Goal: Use online tool/utility: Utilize a website feature to perform a specific function

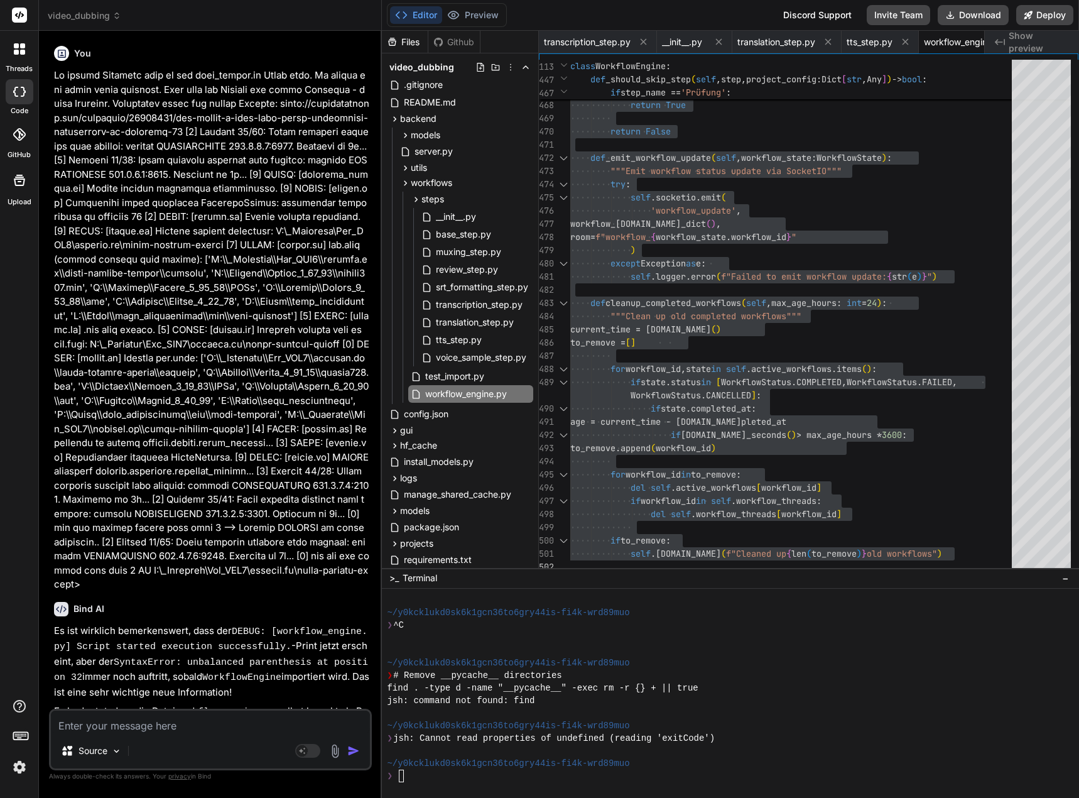
scroll to position [2475, 0]
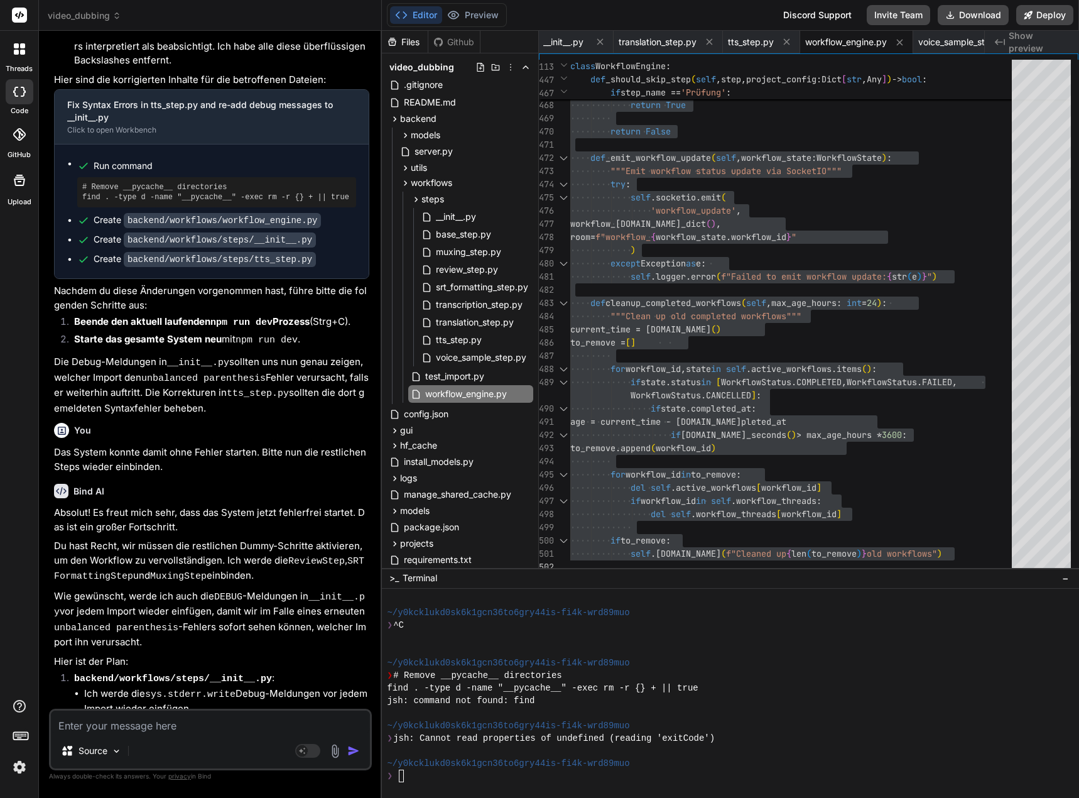
click at [119, 733] on div "Source Agent Mode. When this toggle is activated, AI automatically makes decisi…" at bounding box center [210, 740] width 323 height 62
click at [115, 722] on textarea at bounding box center [210, 722] width 319 height 23
type textarea "D"
type textarea "x"
type textarea "Da"
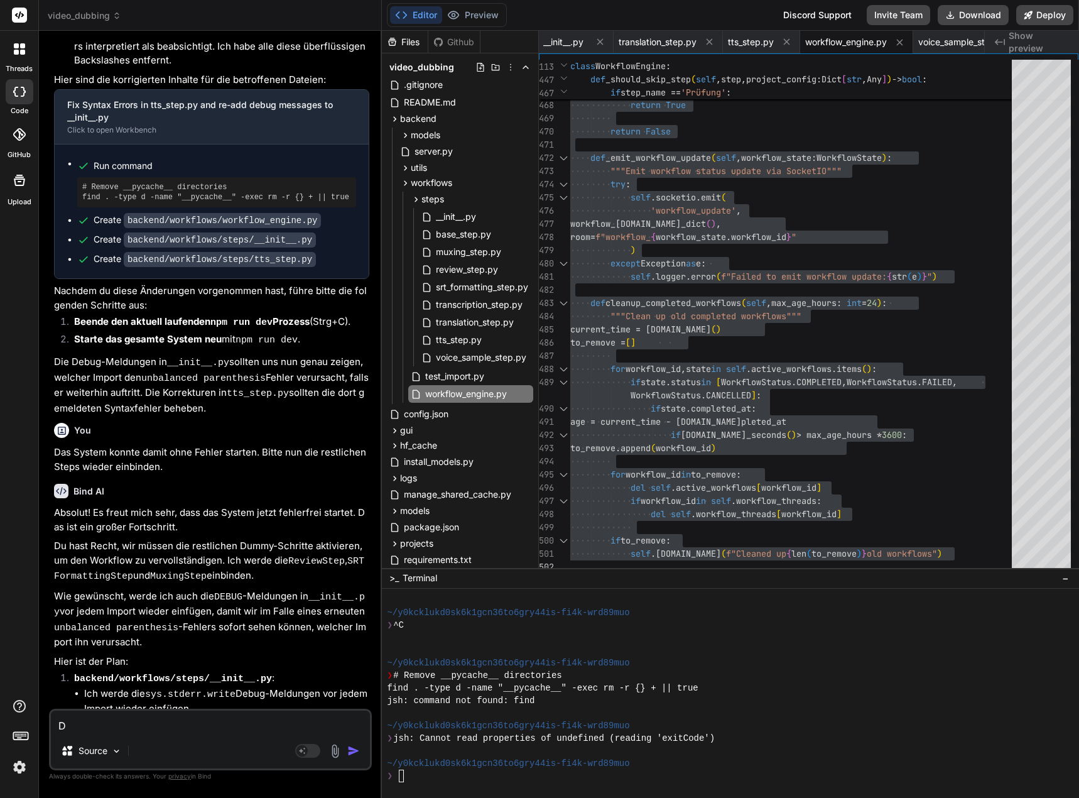
type textarea "x"
type textarea "Das"
type textarea "x"
type textarea "Das"
type textarea "x"
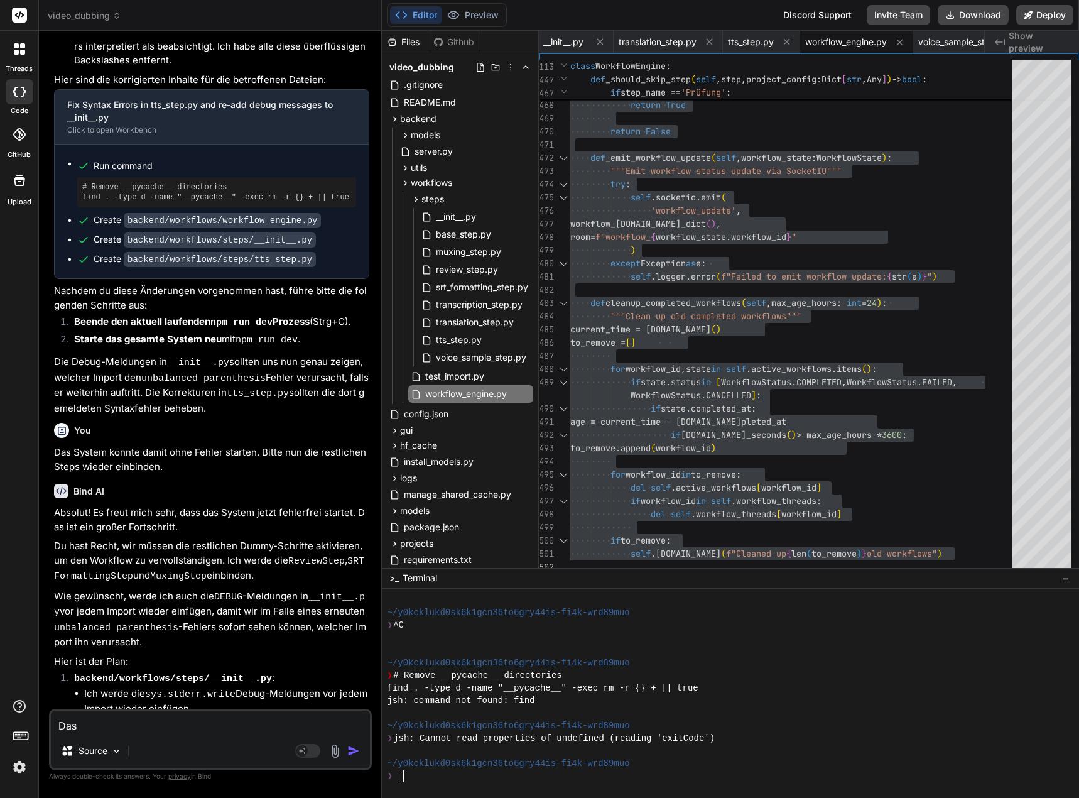
type textarea "Das s"
type textarea "x"
type textarea "Das"
type textarea "x"
type textarea "Das S"
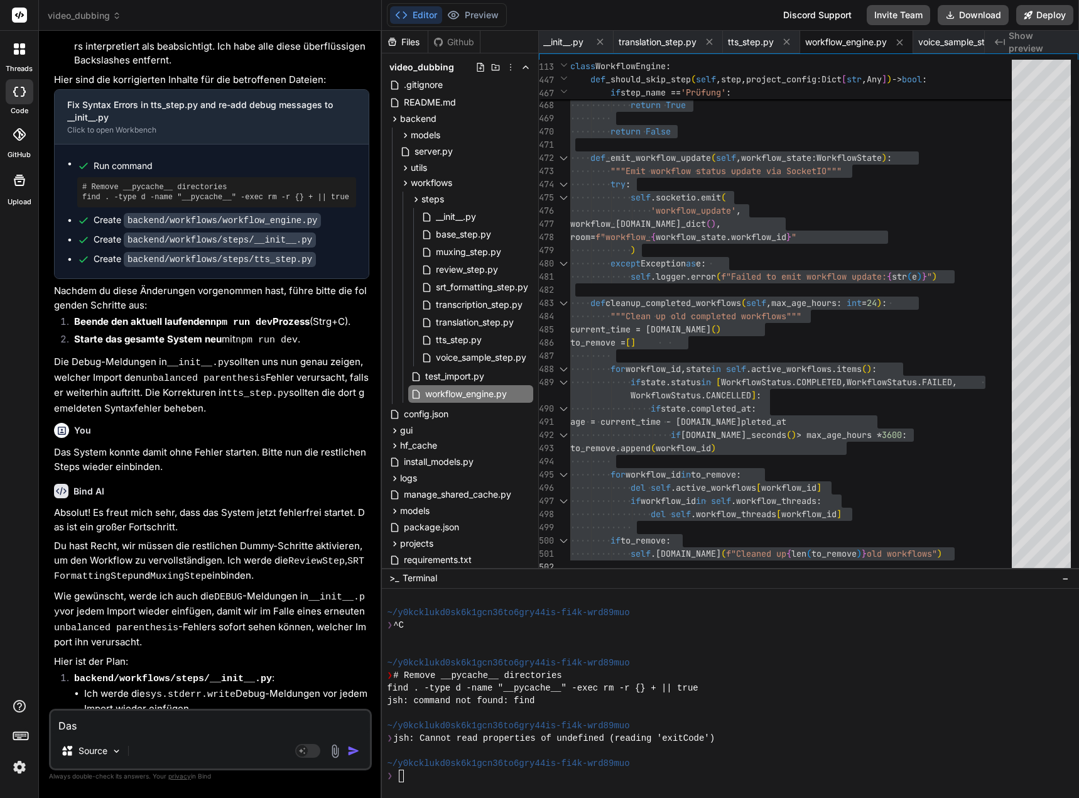
type textarea "x"
type textarea "Das Sy"
type textarea "x"
type textarea "Das Sys"
type textarea "x"
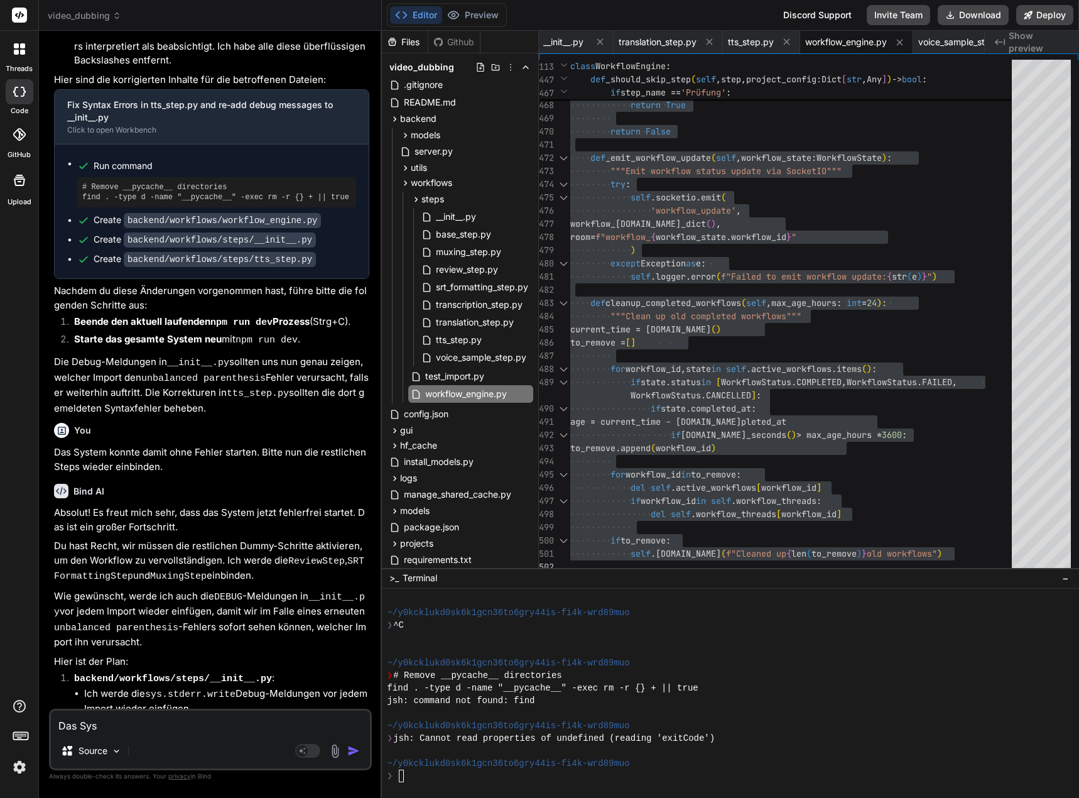
type textarea "Das Syst"
type textarea "x"
type textarea "Das Syste"
type textarea "x"
type textarea "Das System"
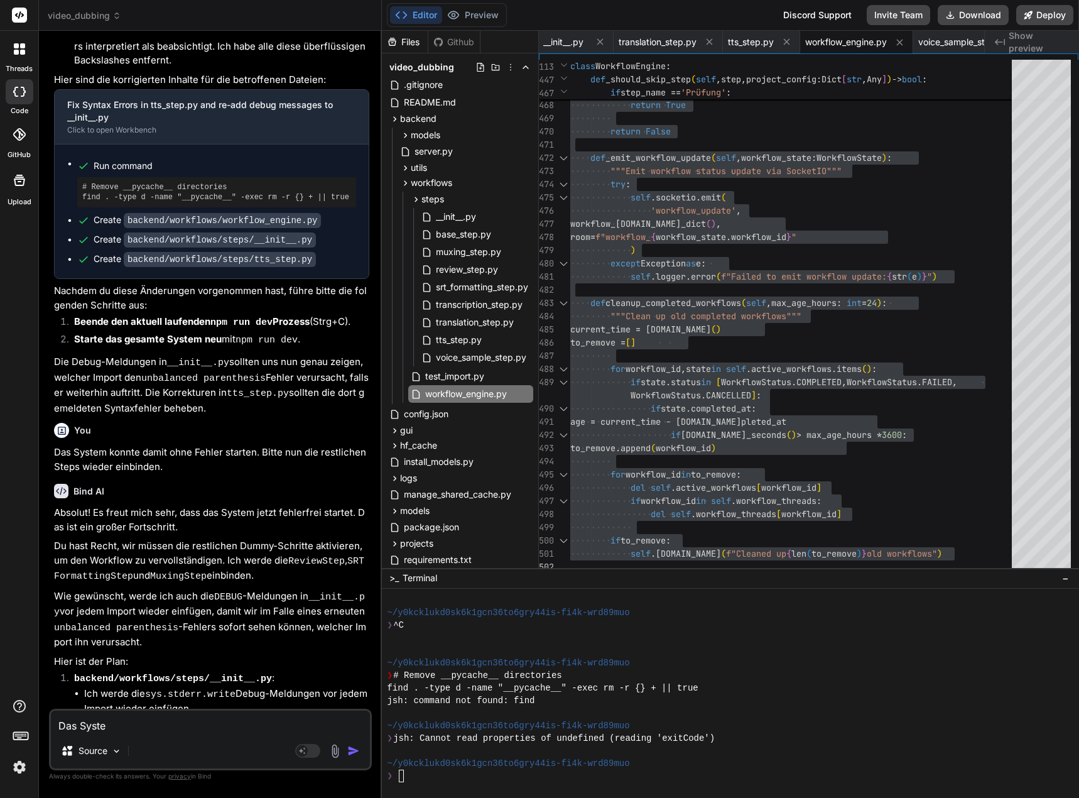
type textarea "x"
type textarea "Das System"
type textarea "x"
type textarea "Das System i"
type textarea "x"
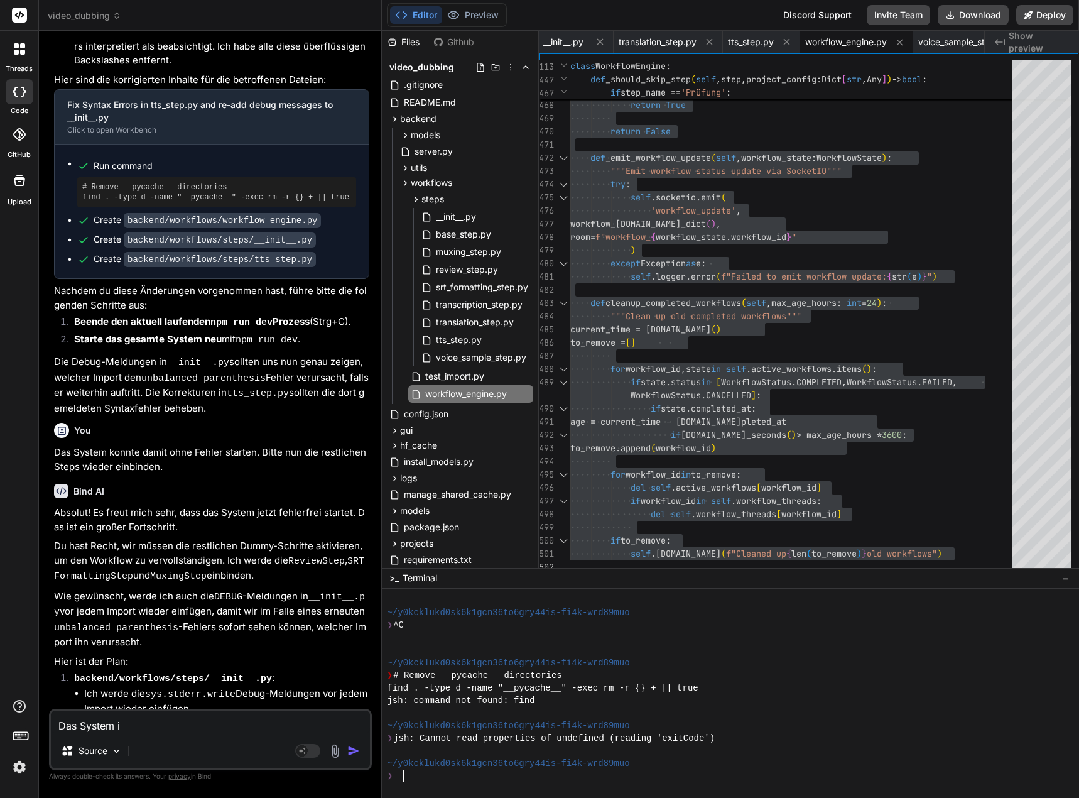
type textarea "Das System is"
type textarea "x"
type textarea "Das System ist"
type textarea "x"
type textarea "Das System ist"
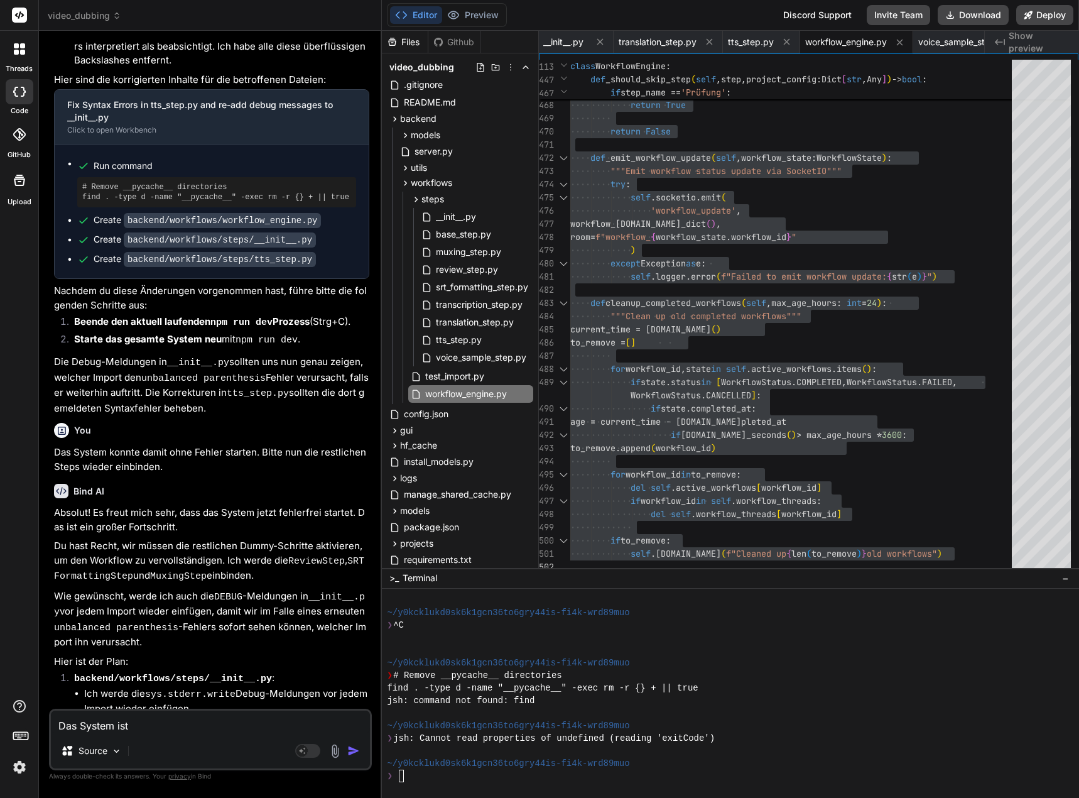
type textarea "x"
type textarea "Das System ist"
type textarea "x"
type textarea "Das System is"
type textarea "x"
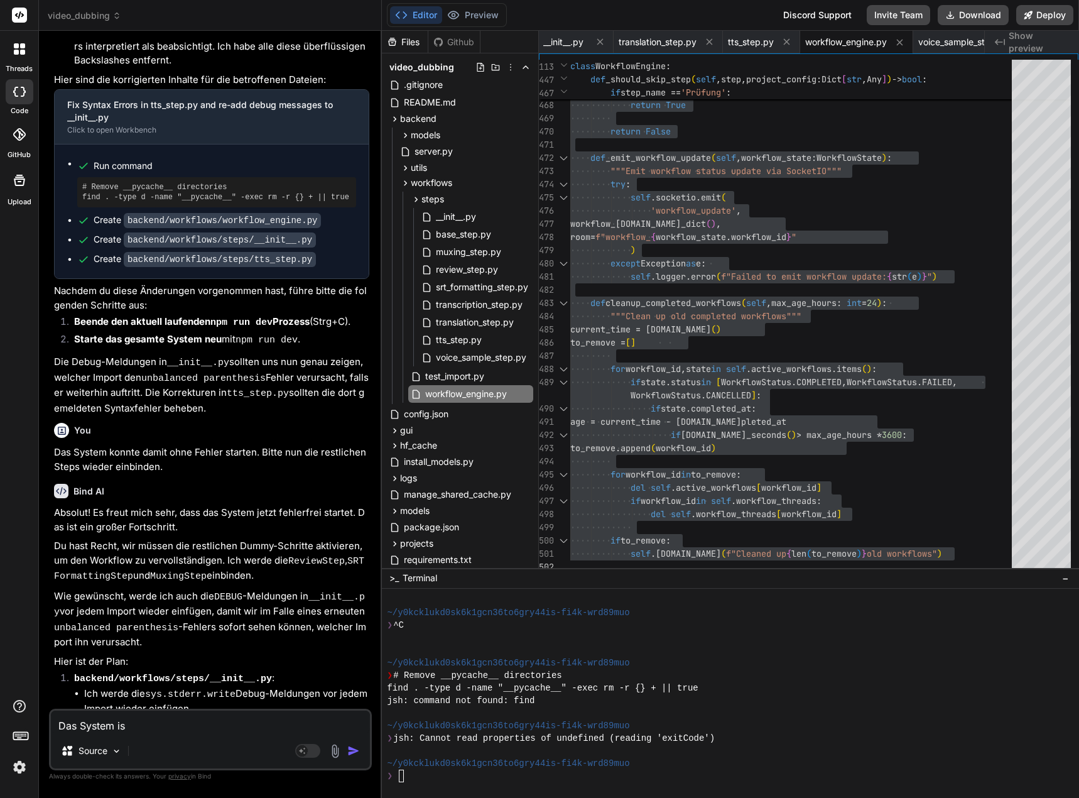
type textarea "Das System i"
type textarea "x"
type textarea "Das System"
type textarea "x"
type textarea "Das System h"
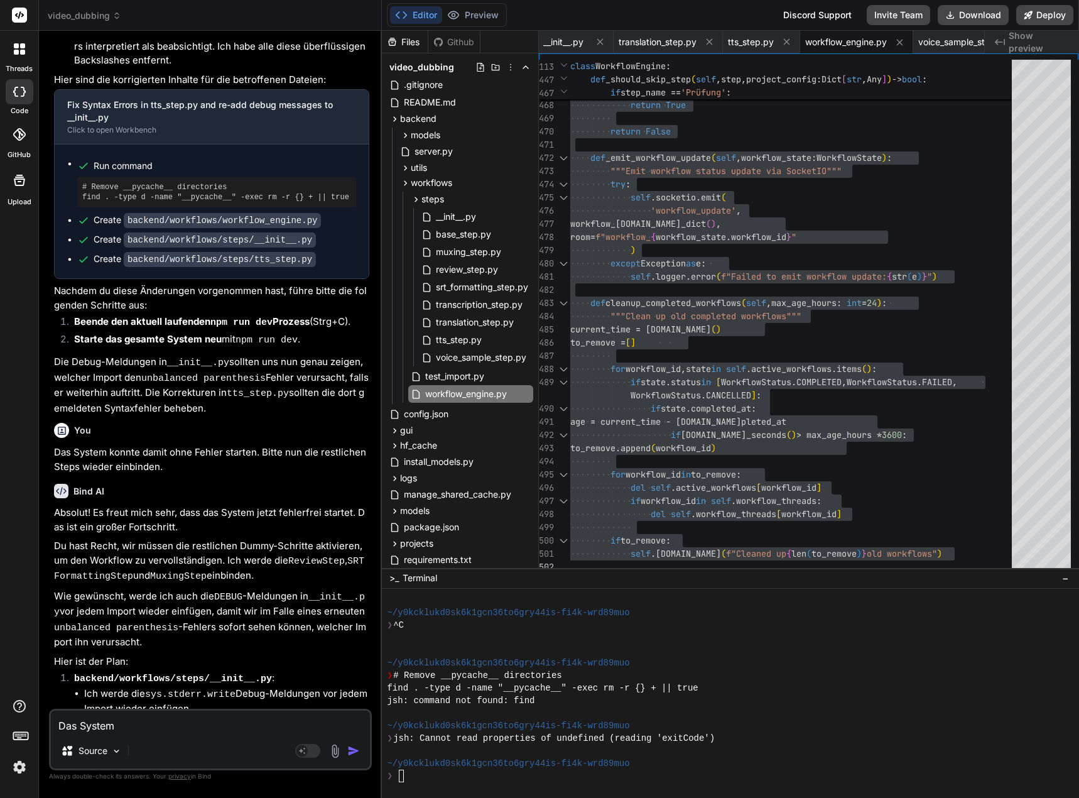
type textarea "x"
type textarea "Das System ha"
type textarea "x"
type textarea "Das System hat"
type textarea "x"
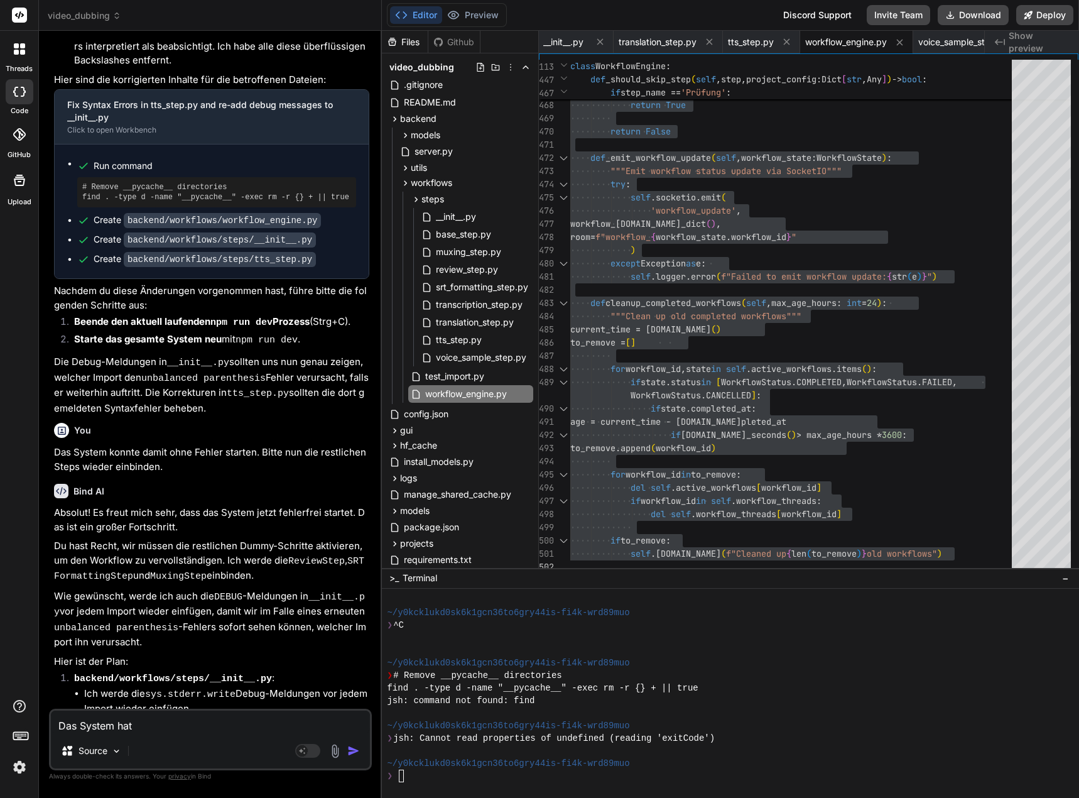
type textarea "Das System hat"
type textarea "x"
type textarea "Das System hat o"
type textarea "x"
type textarea "Das System hat oh"
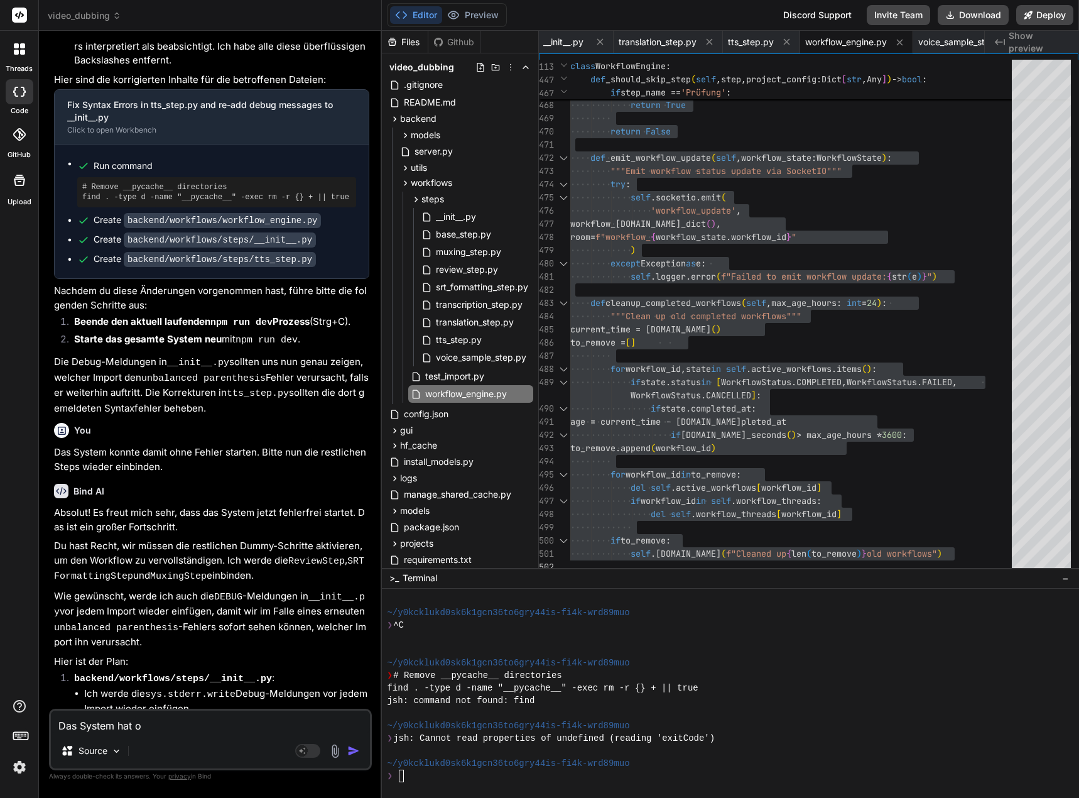
type textarea "x"
type textarea "Das System hat ohn"
type textarea "x"
type textarea "Das System hat ohne"
type textarea "x"
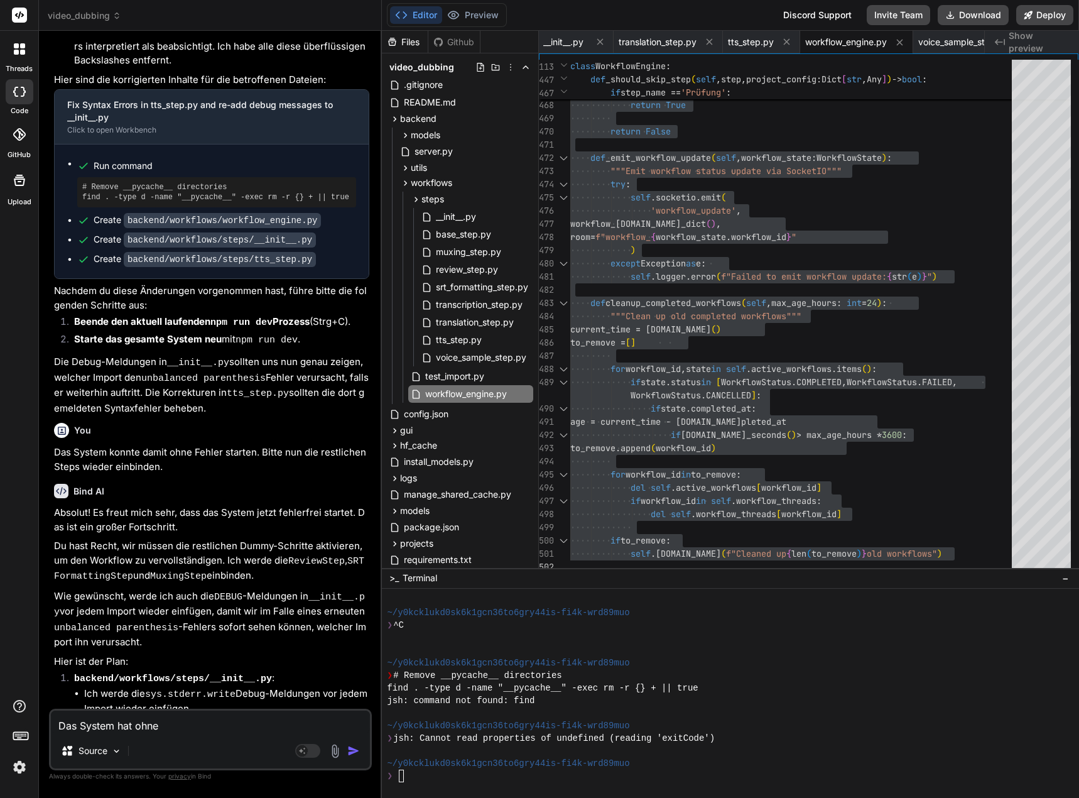
type textarea "Das System hat ohne"
type textarea "x"
type textarea "Das System hat ohne F"
type textarea "x"
type textarea "Das System hat ohne Fe"
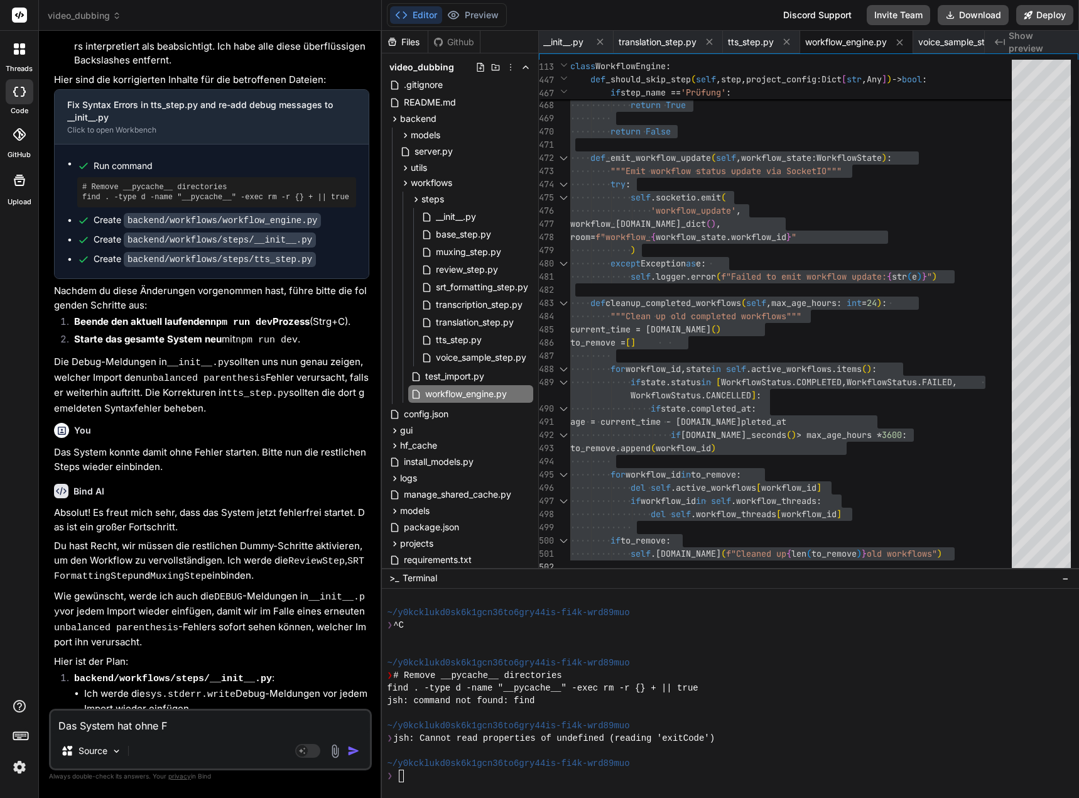
type textarea "x"
type textarea "Das System hat ohne Feh"
type textarea "x"
type textarea "Das System hat ohne Fehl"
type textarea "x"
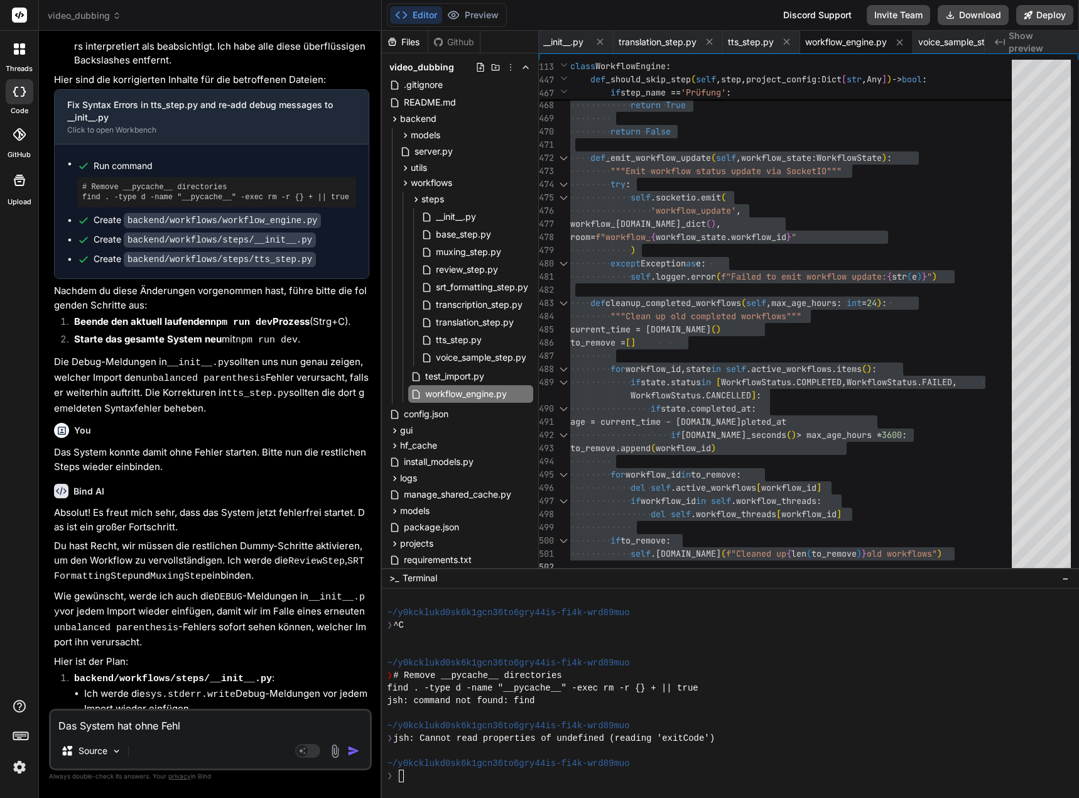
type textarea "Das System hat ohne Fehle"
type textarea "x"
type textarea "Das System hat ohne Fehler"
type textarea "x"
type textarea "Das System hat ohne Fehler"
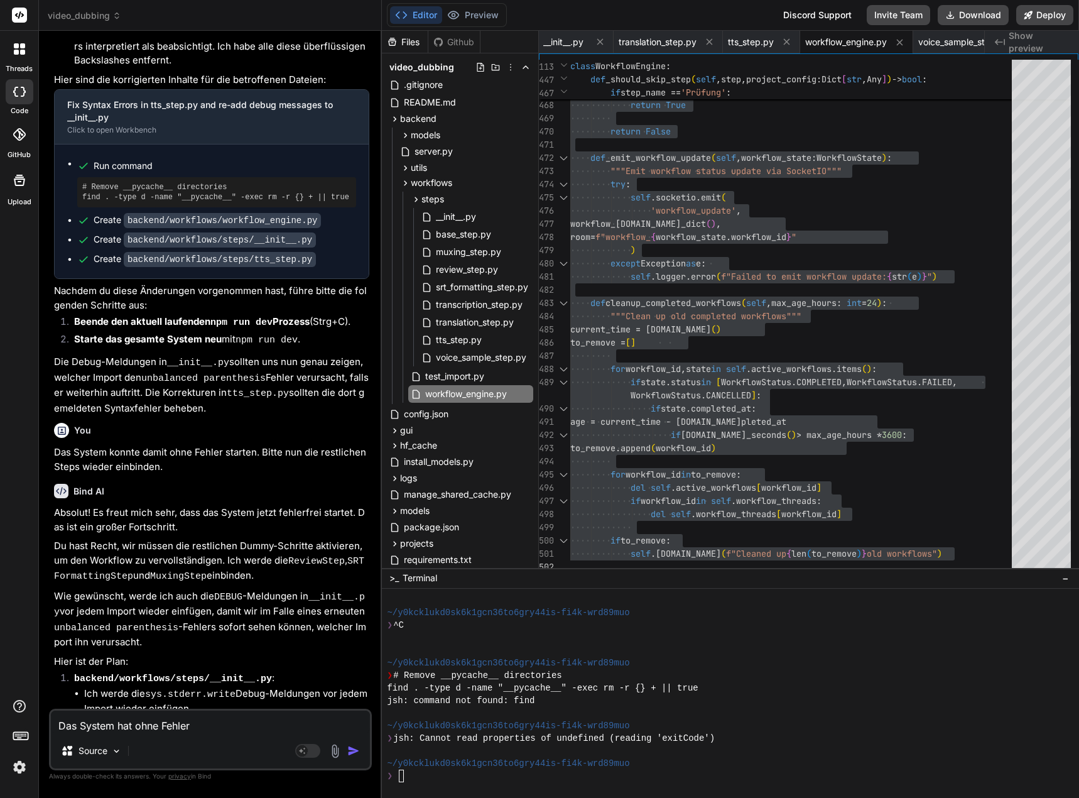
type textarea "x"
type textarea "Das System hat ohne Fehler g"
type textarea "x"
type textarea "Das System hat ohne Fehler ge"
type textarea "x"
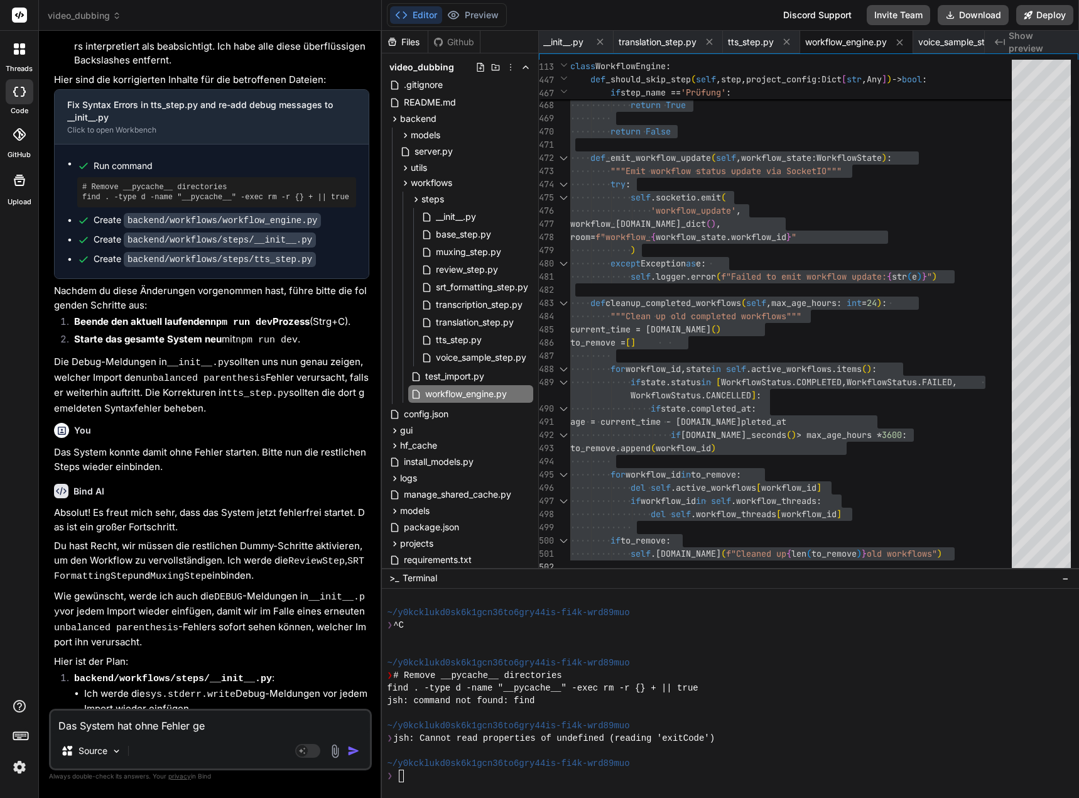
type textarea "Das System hat ohne Fehler ges"
type textarea "x"
type textarea "Das System hat ohne Fehler gest"
type textarea "x"
type textarea "Das System hat ohne Fehler gesta"
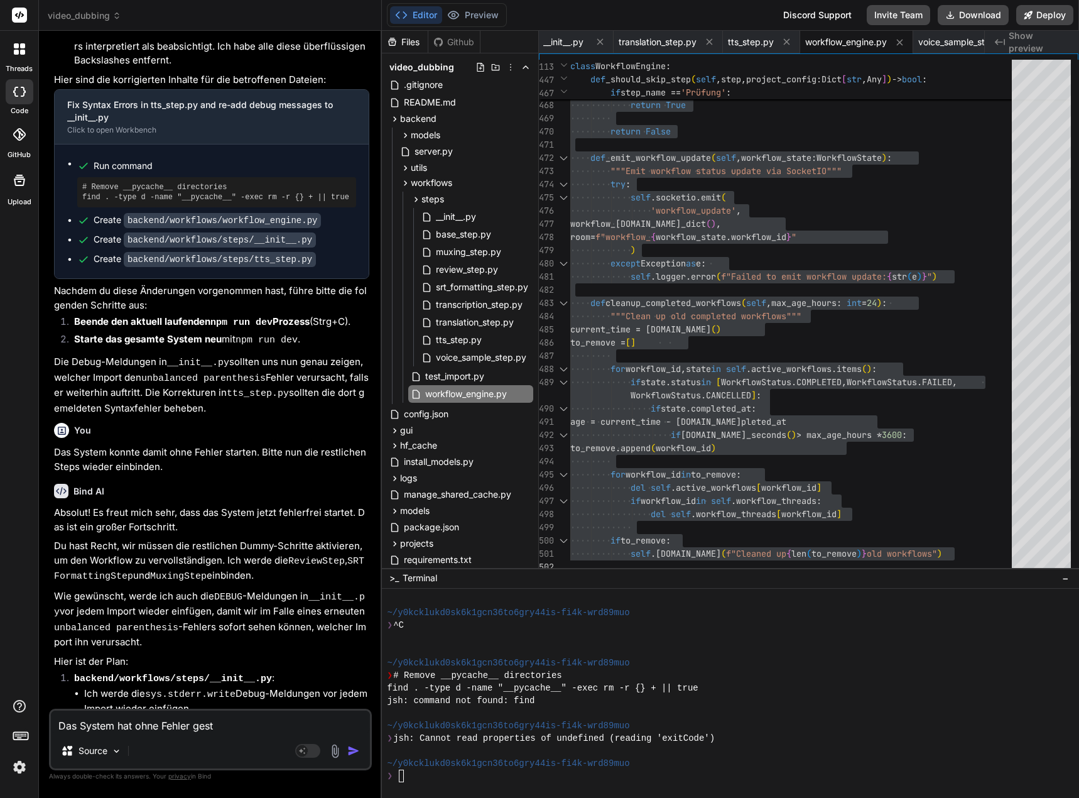
type textarea "x"
type textarea "Das System hat ohne Fehler gestar"
type textarea "x"
type textarea "Das System hat ohne Fehler gestart"
type textarea "x"
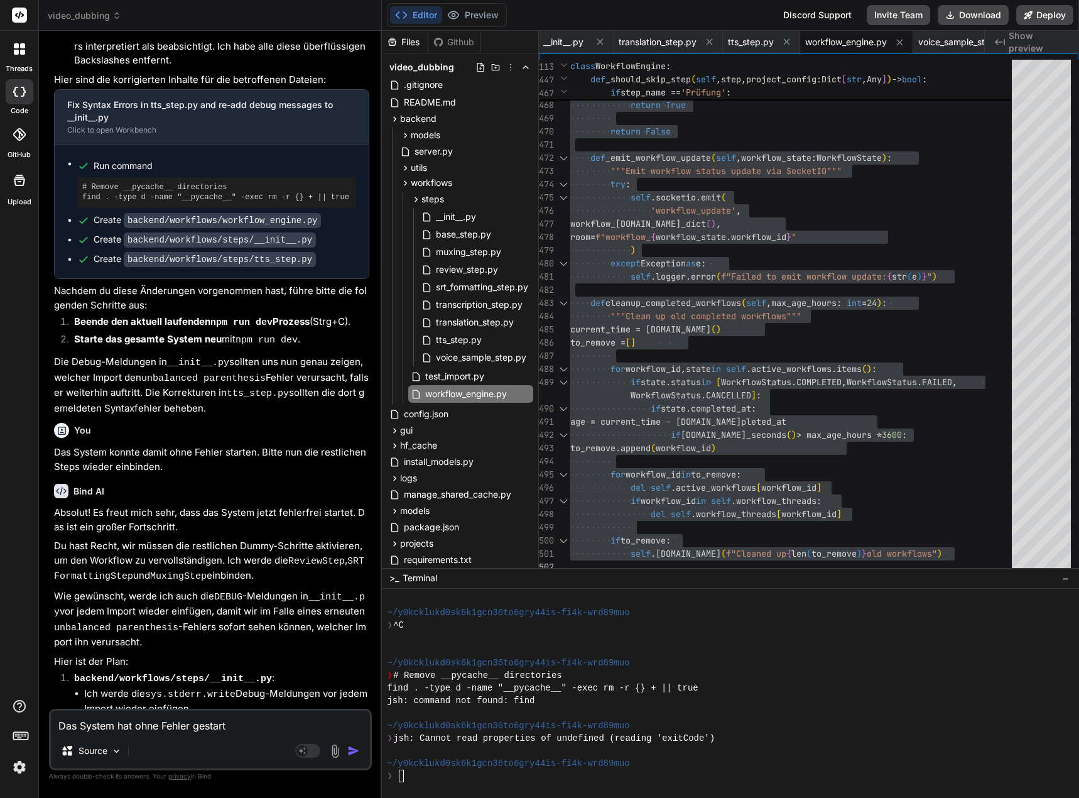
type textarea "Das System hat ohne Fehler gestarte"
type textarea "x"
type textarea "Das System hat ohne Fehler gestartet"
type textarea "x"
type textarea "Das System hat ohne Fehler gestartet."
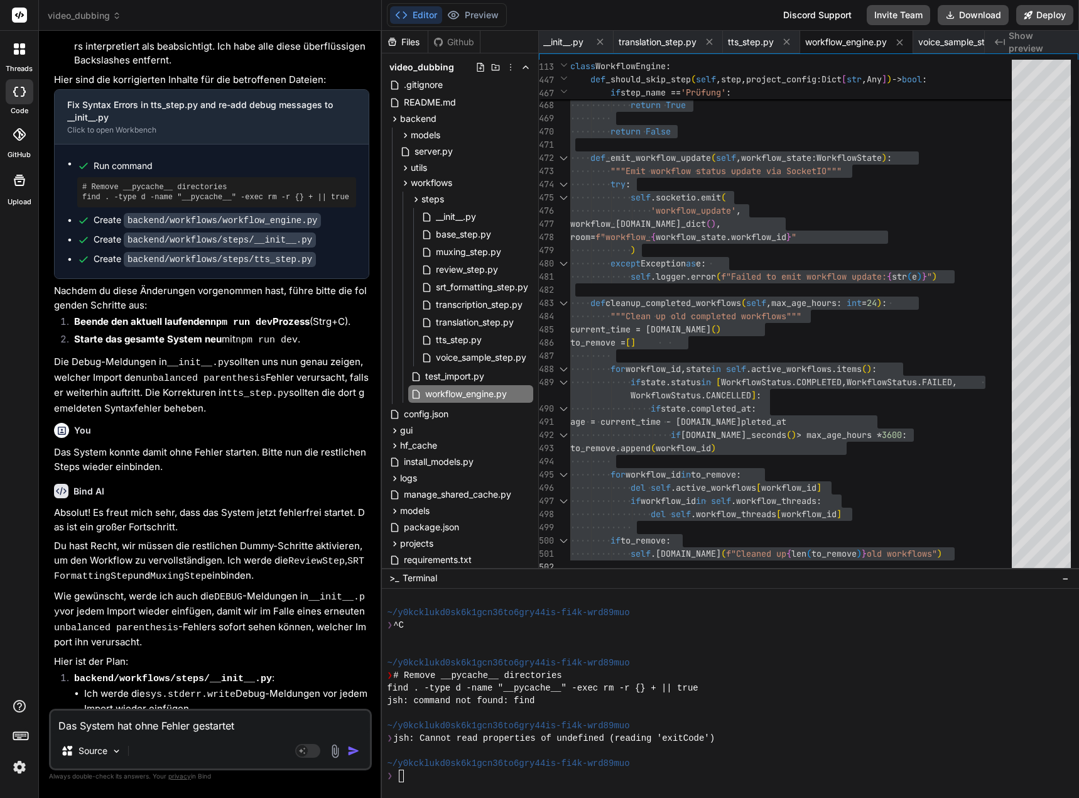
type textarea "x"
type textarea "Das System hat ohne Fehler gestartet."
type textarea "x"
type textarea "Das System hat ohne Fehler gestartet. B"
type textarea "x"
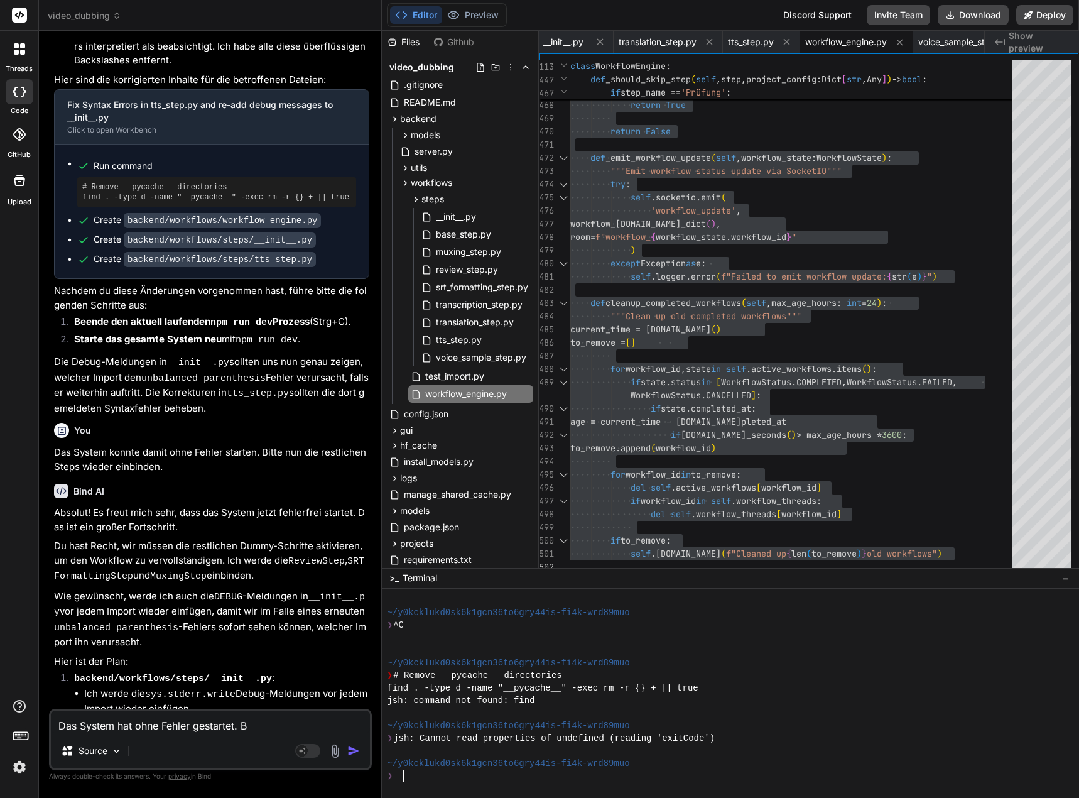
type textarea "Das System hat ohne Fehler gestartet. Be"
type textarea "x"
type textarea "Das System hat ohne Fehler gestartet. Bei"
type textarea "x"
type textarea "Das System hat ohne Fehler gestartet. Beim"
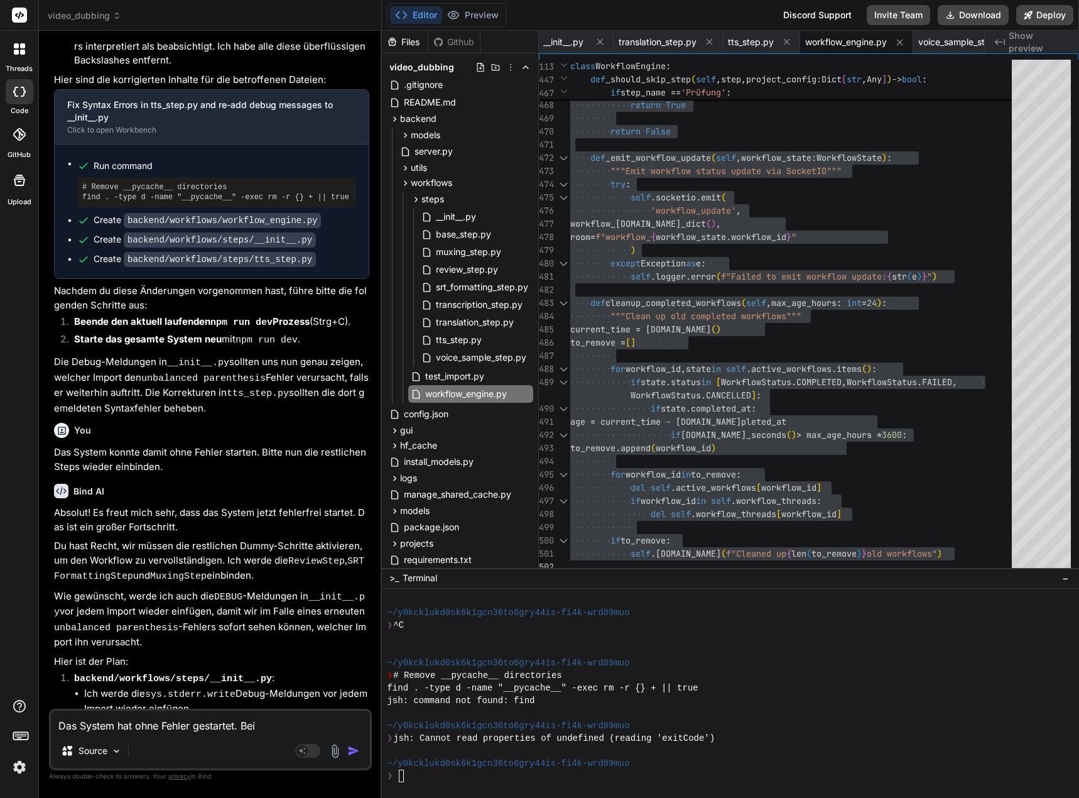
type textarea "x"
type textarea "Das System hat ohne Fehler gestartet. Beim"
type textarea "x"
type textarea "Das System hat ohne Fehler gestartet. Beim S"
type textarea "x"
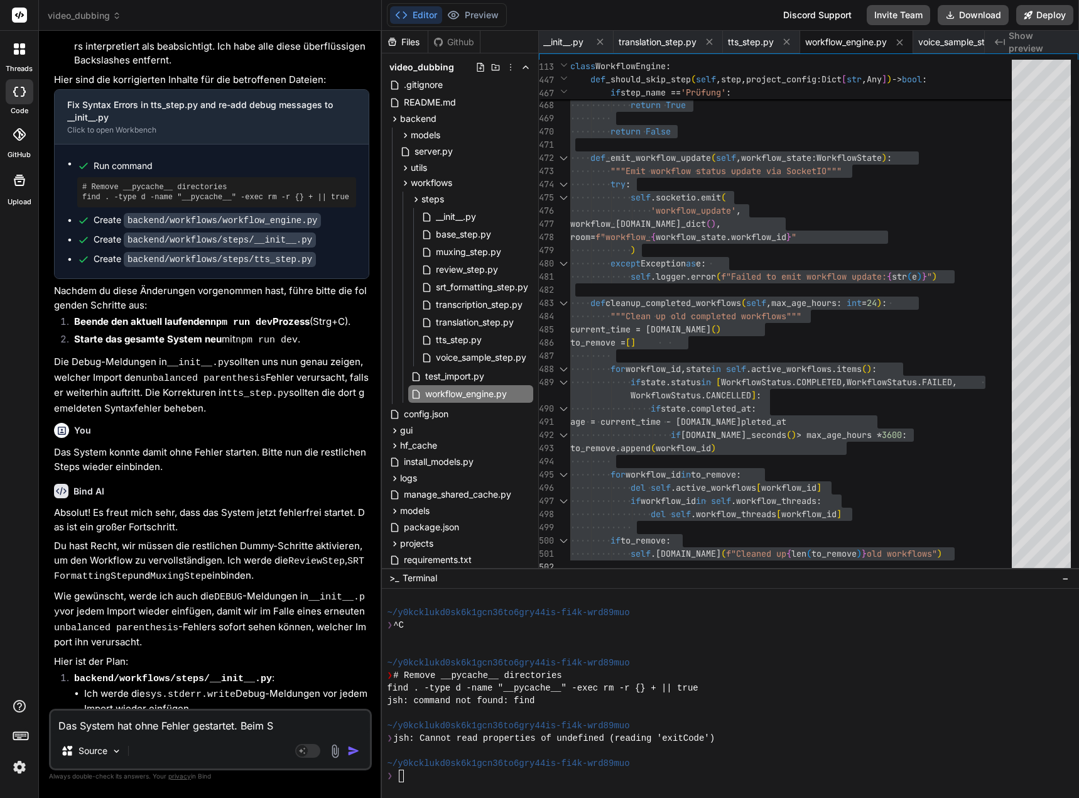
type textarea "Das System hat ohne Fehler gestartet. Beim St"
type textarea "x"
type textarea "Das System hat ohne Fehler gestartet. Beim Sta"
type textarea "x"
type textarea "Das System hat ohne Fehler gestartet. Beim Star"
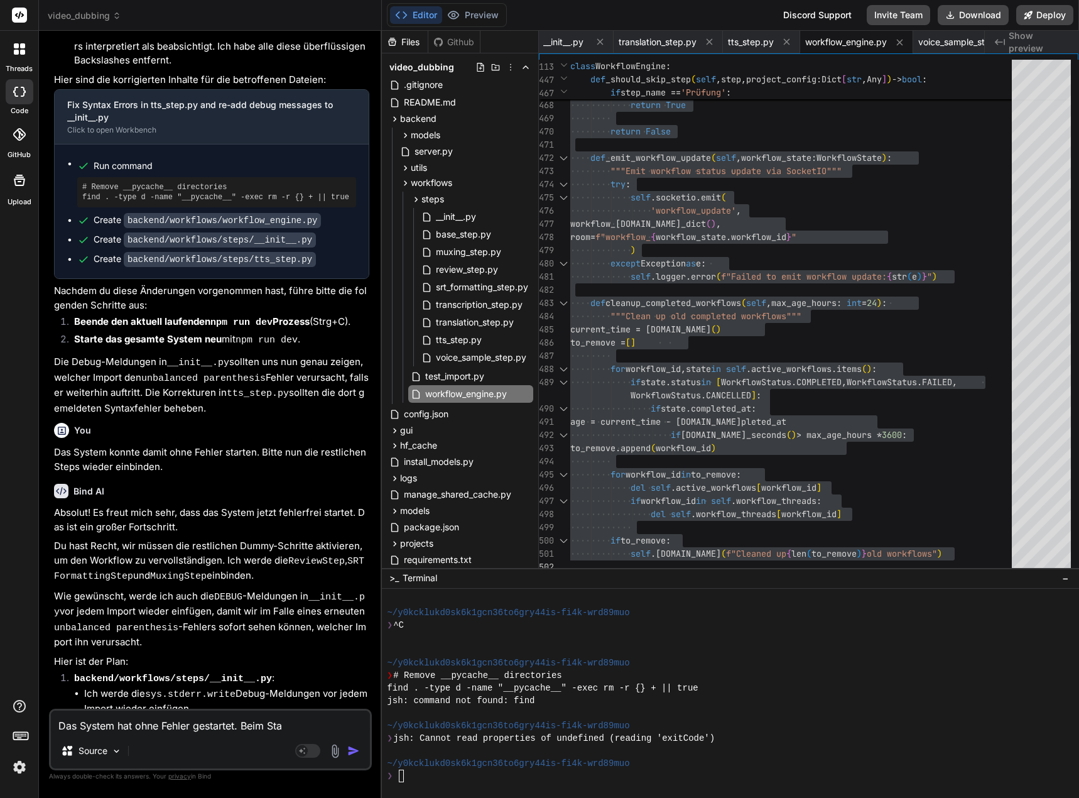
type textarea "x"
type textarea "Das System hat ohne Fehler gestartet. Beim Start"
type textarea "x"
type textarea "Das System hat ohne Fehler gestartet. Beim Starte"
type textarea "x"
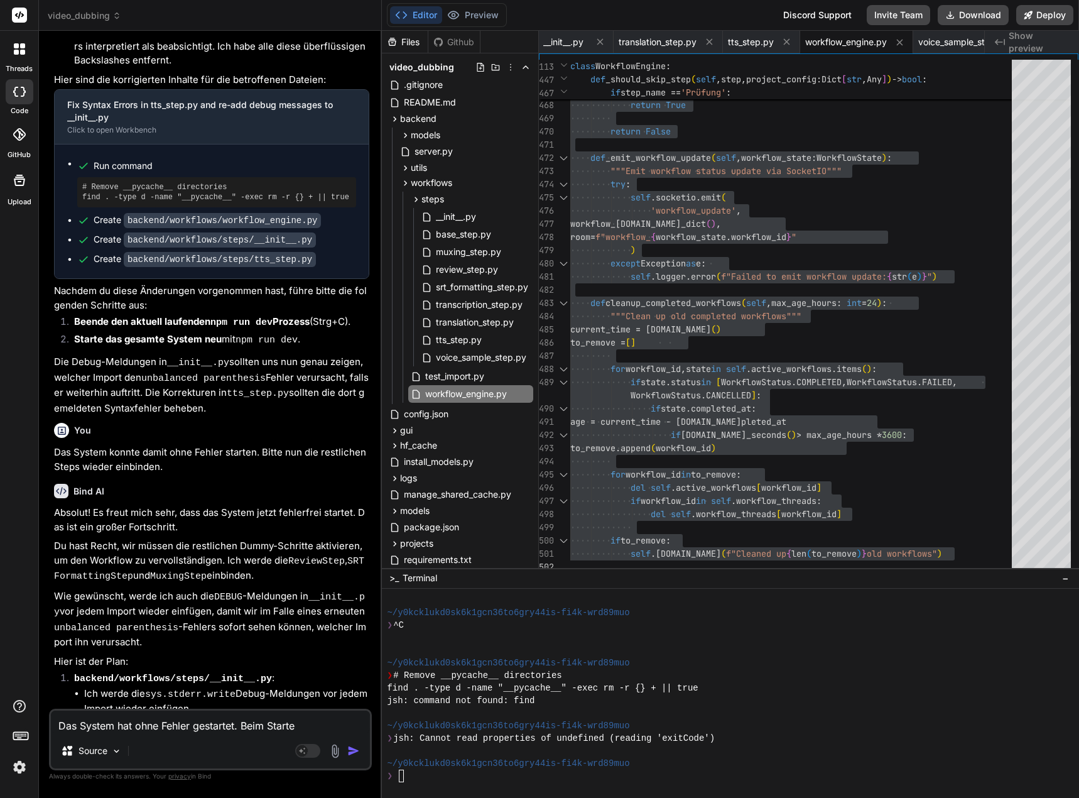
type textarea "Das System hat ohne Fehler gestartet. Beim Starten"
type textarea "x"
type textarea "Das System hat ohne Fehler gestartet. Beim Starten"
type textarea "x"
type textarea "Das System hat ohne Fehler gestartet. Beim Starten e"
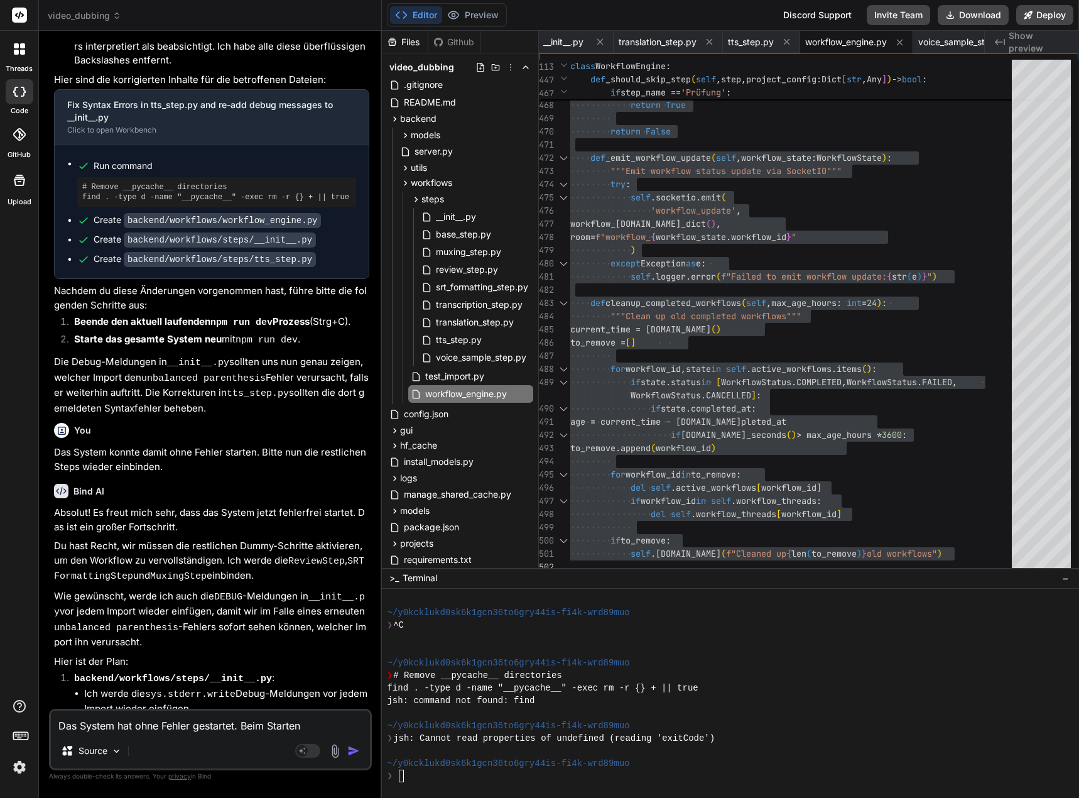
type textarea "x"
type textarea "Das System hat ohne Fehler gestartet. Beim Starten ei"
type textarea "x"
type textarea "Das System hat ohne Fehler gestartet. Beim Starten ein"
type textarea "x"
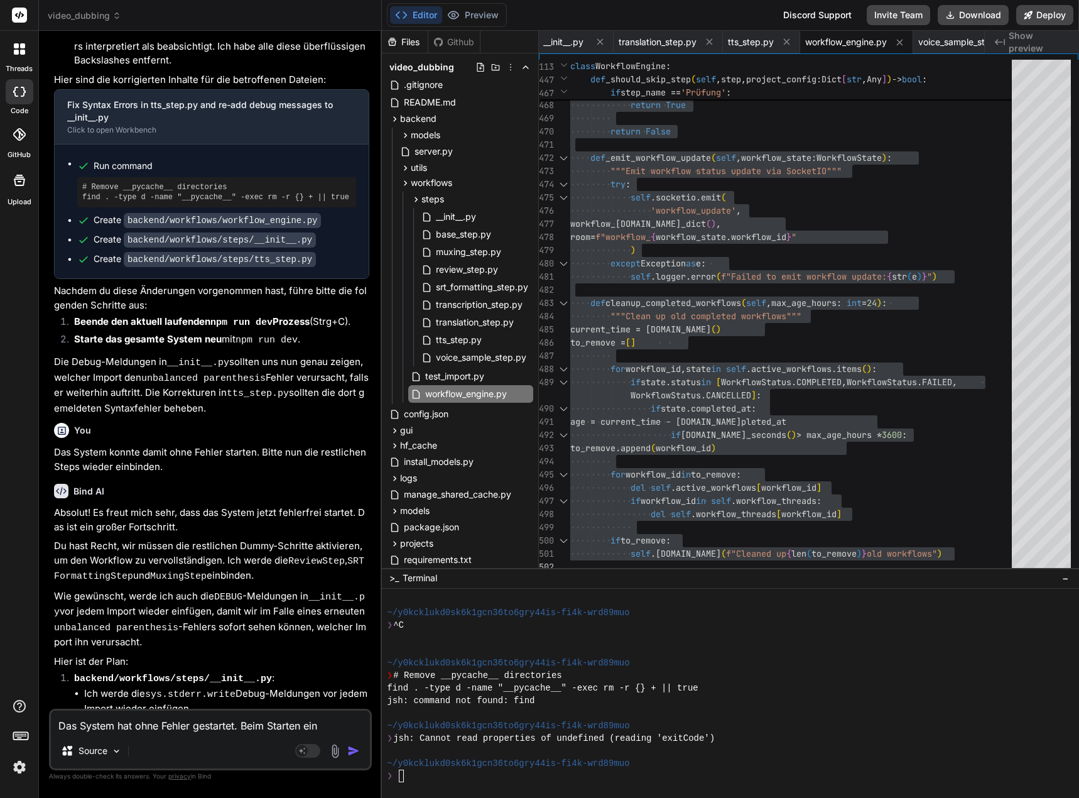
type textarea "Das System hat ohne Fehler gestartet. Beim Starten eine"
type textarea "x"
type textarea "Das System hat ohne Fehler gestartet. Beim Starten eines"
type textarea "x"
type textarea "Das System hat ohne Fehler gestartet. Beim Starten eines"
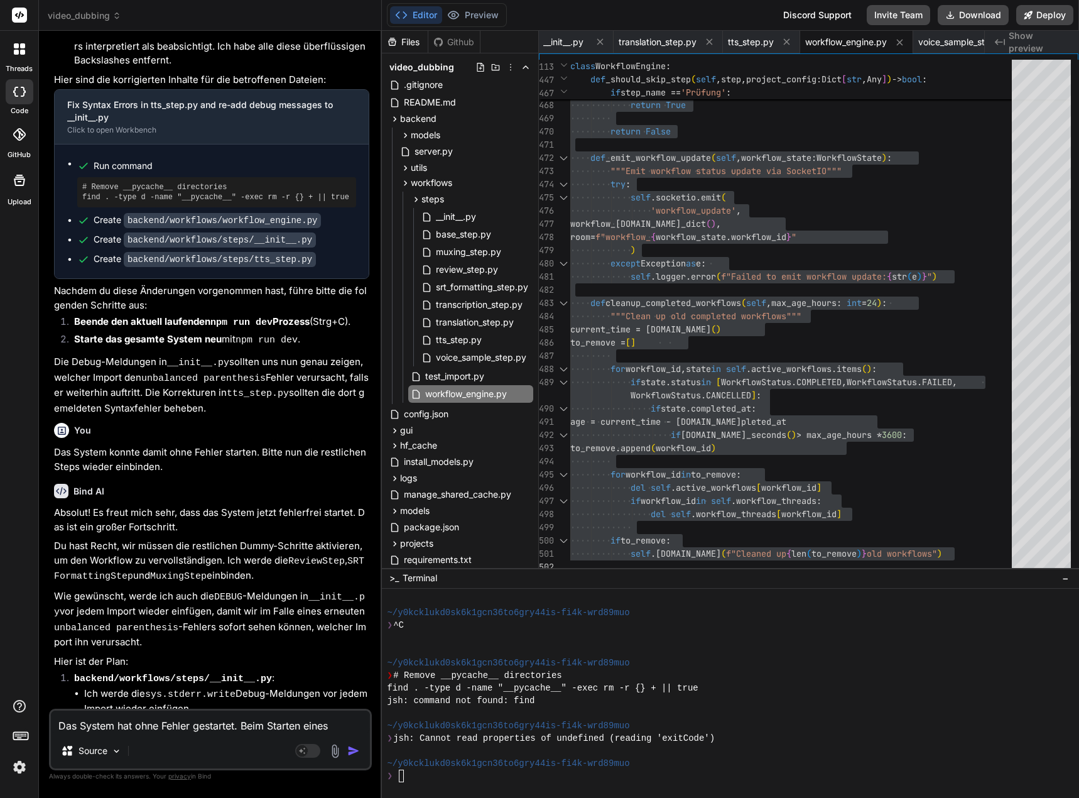
type textarea "x"
type textarea "Das System hat ohne Fehler gestartet. Beim Starten eines n"
type textarea "x"
type textarea "Das System hat ohne Fehler gestartet. Beim Starten eines ne"
type textarea "x"
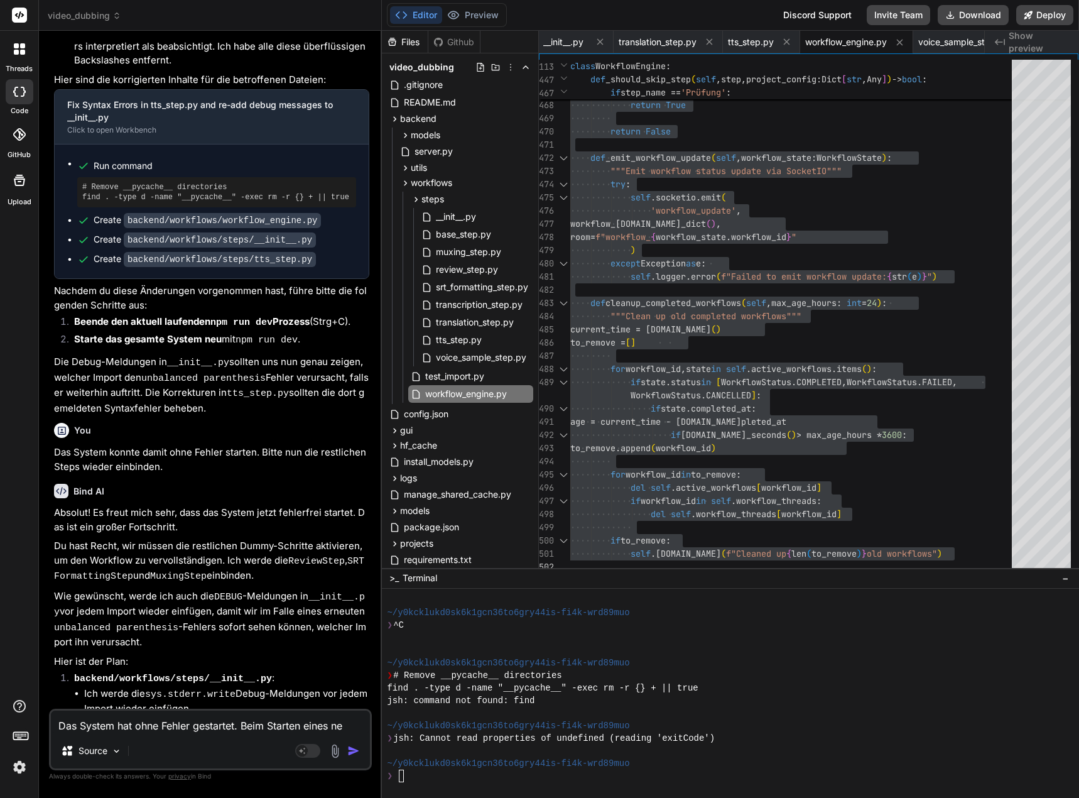
type textarea "Das System hat ohne Fehler gestartet. Beim Starten eines neu"
type textarea "x"
type textarea "Das System hat ohne Fehler gestartet. Beim Starten eines neue"
type textarea "x"
type textarea "Das System hat ohne Fehler gestartet. Beim Starten eines neuen"
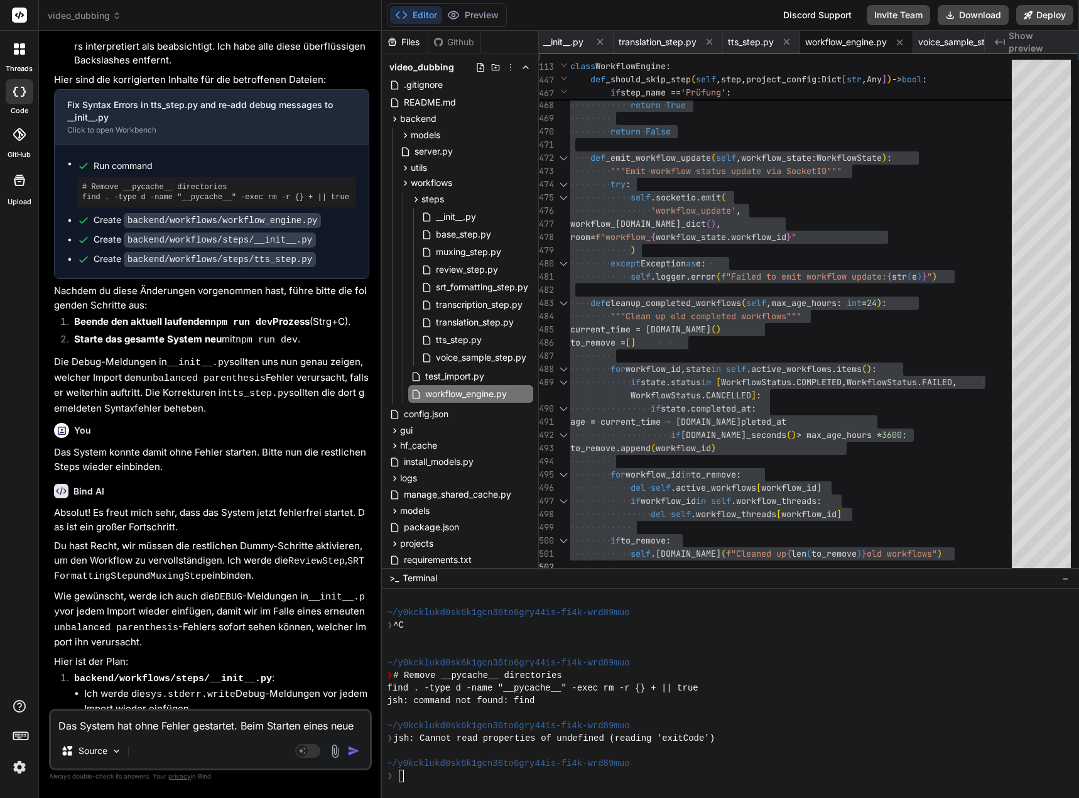
type textarea "x"
type textarea "Das System hat ohne Fehler gestartet. Beim Starten eines neuen"
type textarea "x"
type textarea "Das System hat ohne Fehler gestartet. Beim Starten eines neuen W"
type textarea "x"
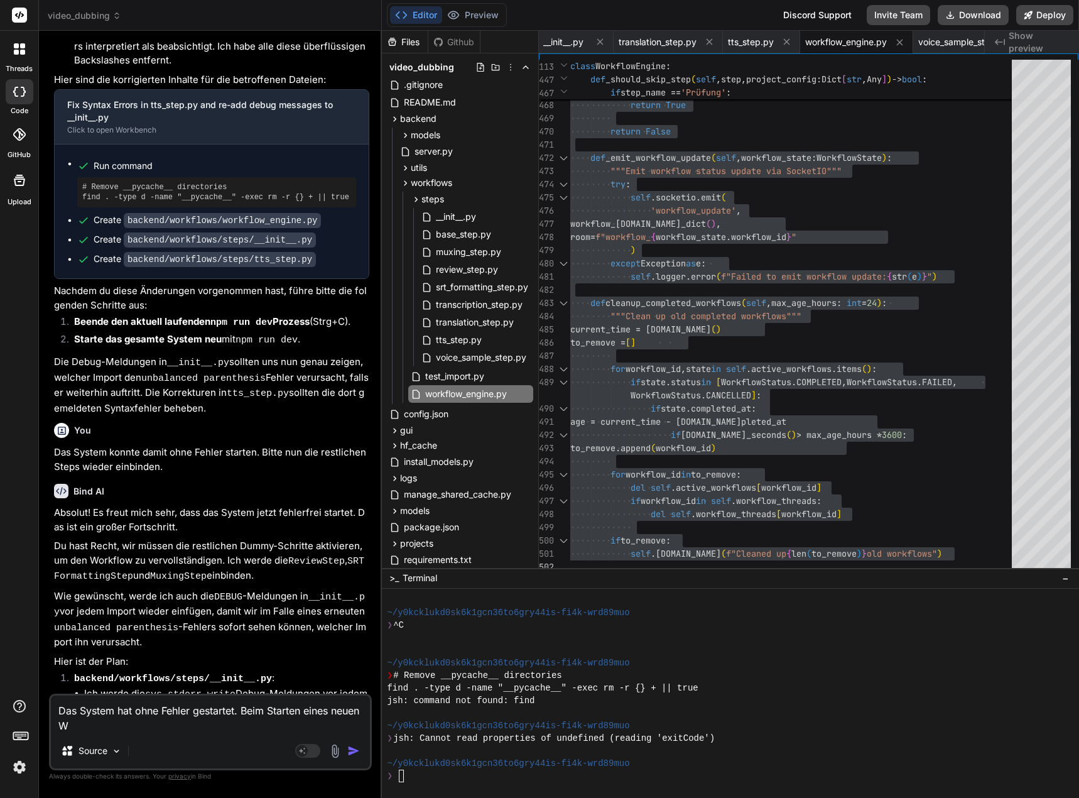
type textarea "Das System hat ohne Fehler gestartet. Beim Starten eines neuen Wo"
type textarea "x"
type textarea "Das System hat ohne Fehler gestartet. Beim Starten eines neuen Wor"
type textarea "x"
type textarea "Das System hat ohne Fehler gestartet. Beim Starten eines neuen Work"
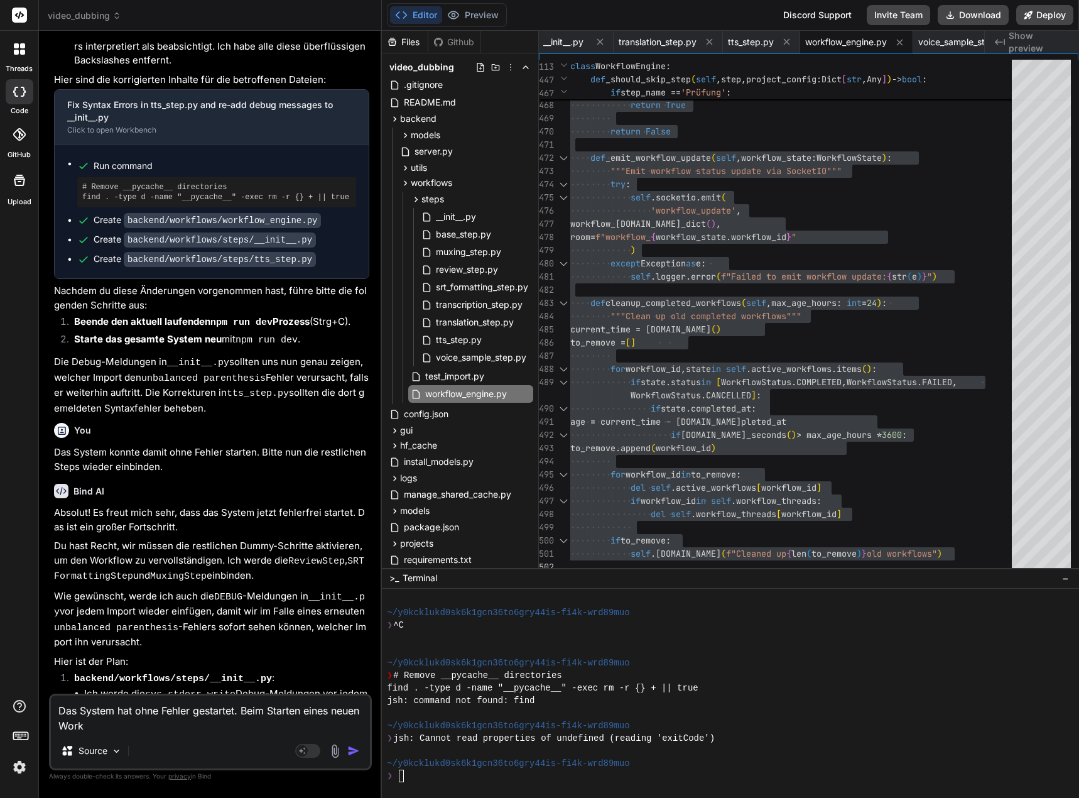
type textarea "x"
type textarea "Das System hat ohne Fehler gestartet. Beim Starten eines neuen Workf"
type textarea "x"
type textarea "Das System hat ohne Fehler gestartet. Beim Starten eines neuen Workfl"
type textarea "x"
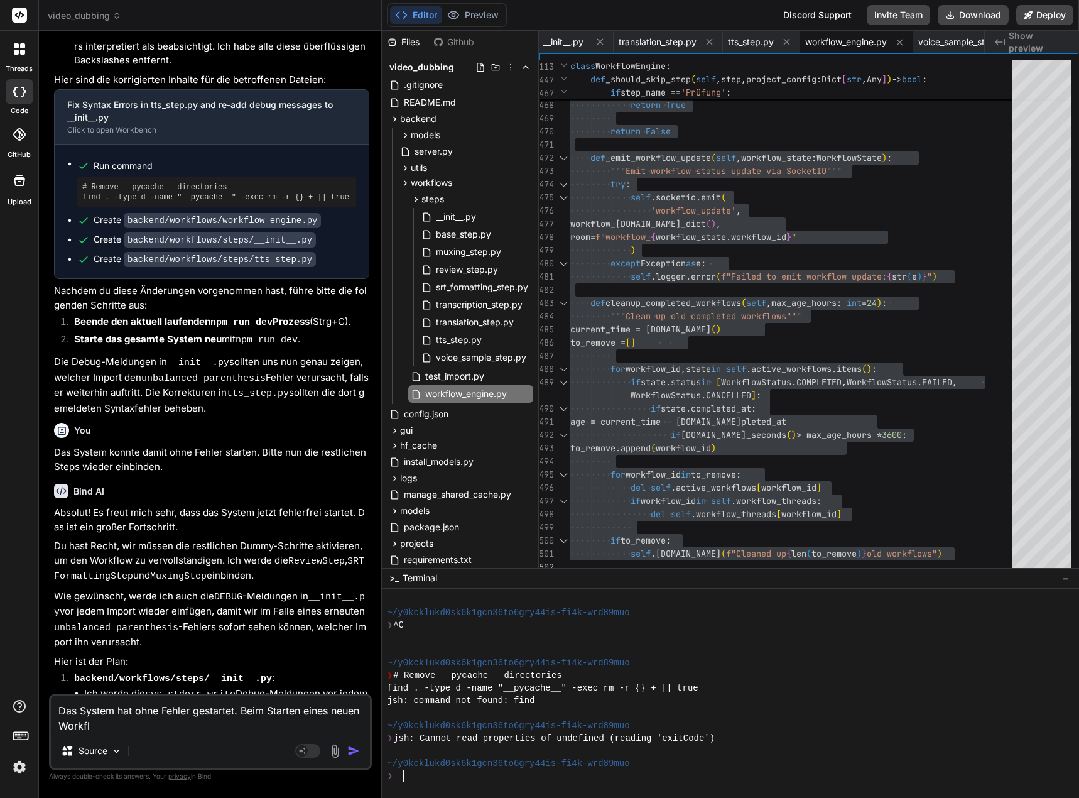
type textarea "Das System hat ohne Fehler gestartet. Beim Starten eines neuen Workflo"
type textarea "x"
type textarea "Das System hat ohne Fehler gestartet. Beim Starten eines neuen Workflow"
type textarea "x"
type textarea "Das System hat ohne Fehler gestartet. Beim Starten eines neuen Workflows"
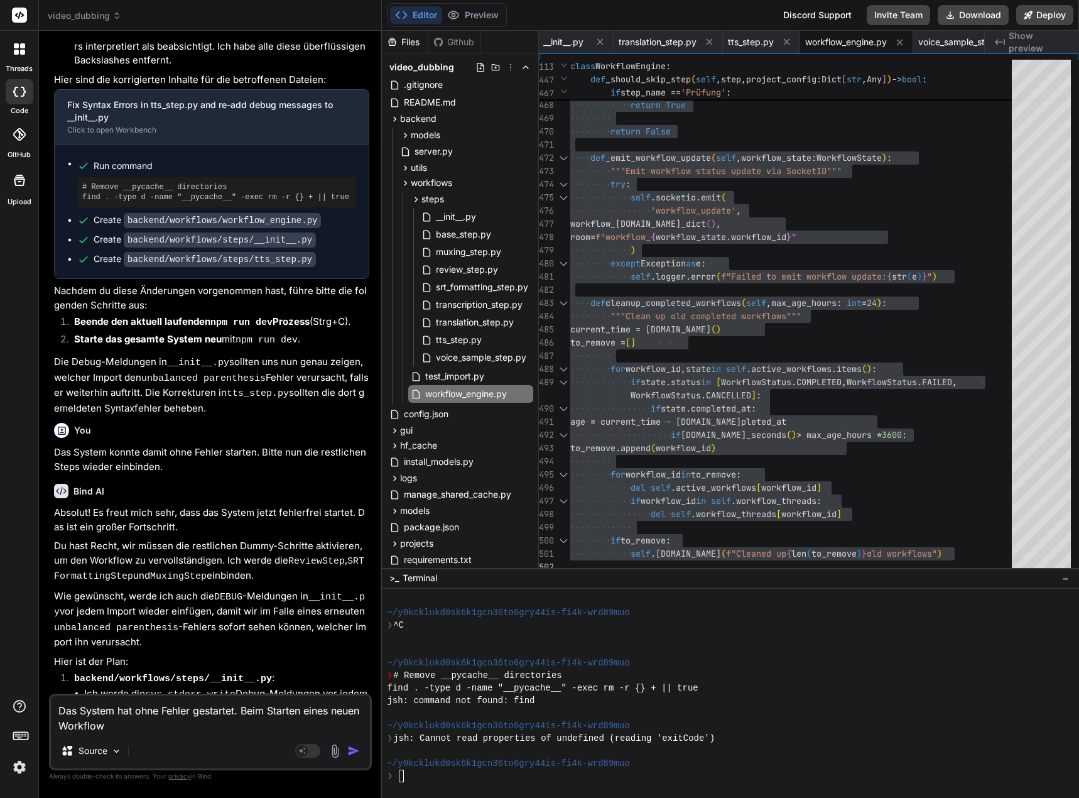
type textarea "x"
type textarea "Das System hat ohne Fehler gestartet. Beim Starten eines neuen Workflows"
type textarea "x"
type textarea "Das System hat ohne Fehler gestartet. Beim Starten eines neuen Workflows k"
type textarea "x"
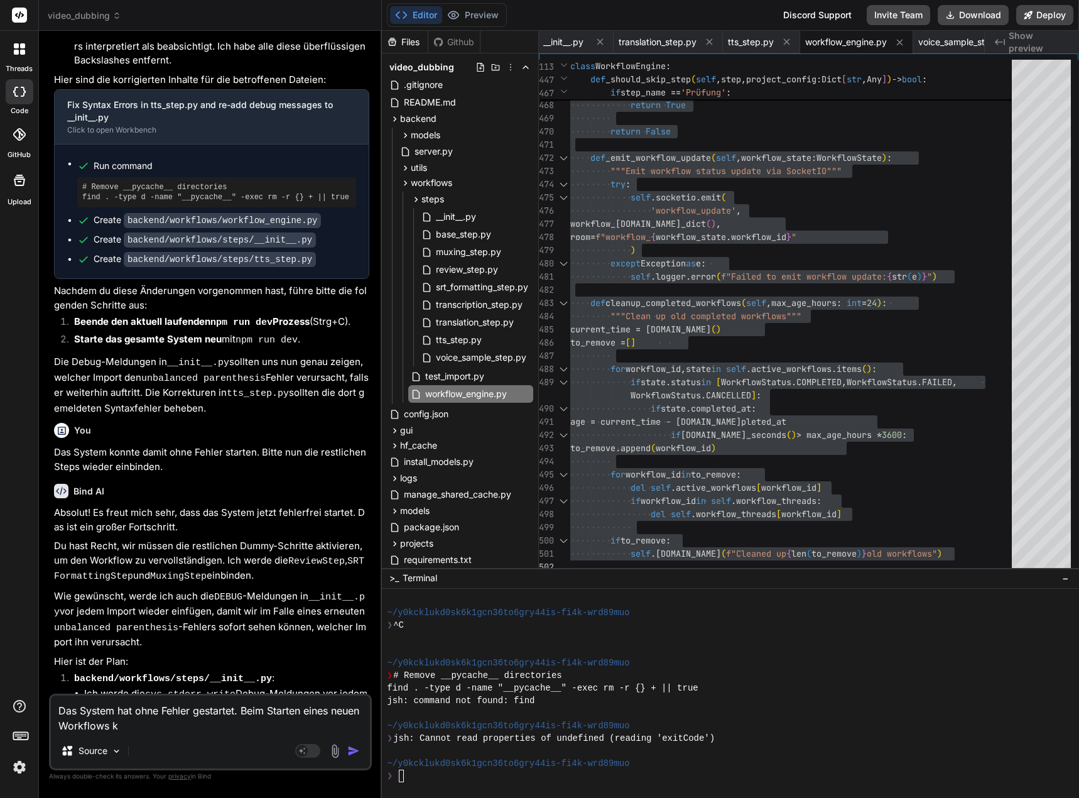
type textarea "Das System hat ohne Fehler gestartet. Beim Starten eines neuen Workflows ko"
type textarea "x"
type textarea "Das System hat ohne Fehler gestartet. Beim Starten eines neuen Workflows kom"
type textarea "x"
type textarea "Das System hat ohne Fehler gestartet. Beim Starten eines neuen Workflows komm"
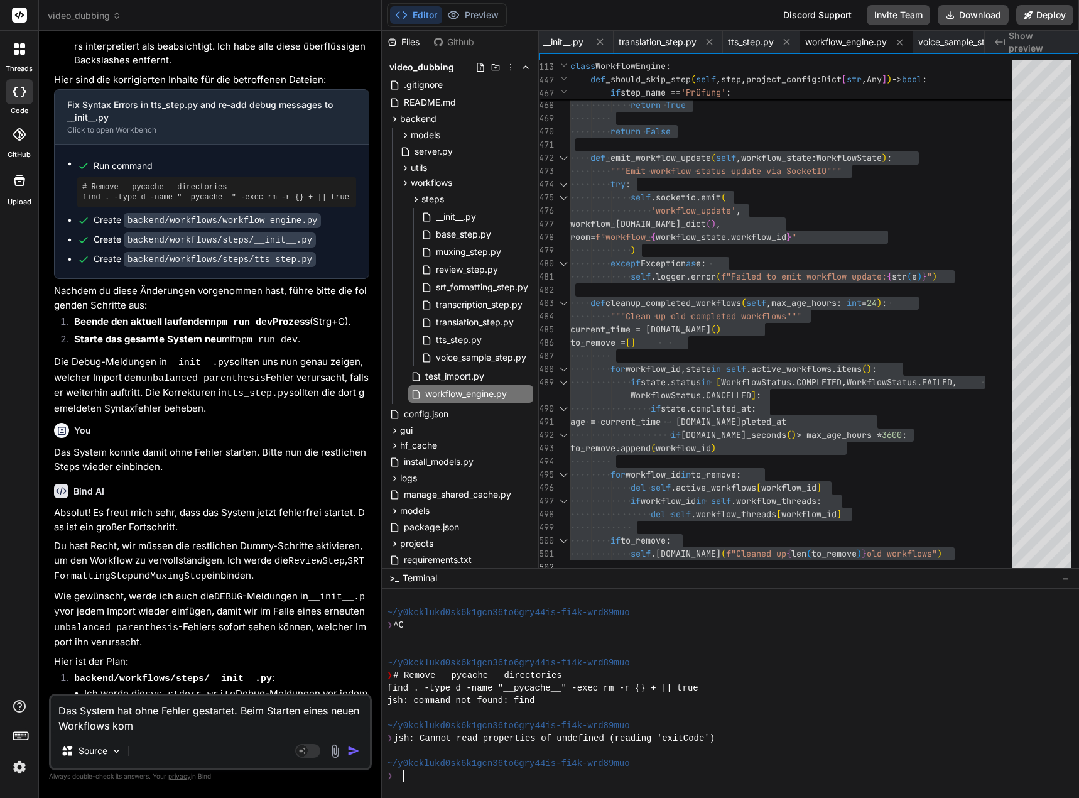
type textarea "x"
type textarea "Das System hat ohne Fehler gestartet. Beim Starten eines neuen Workflows kommt"
type textarea "x"
type textarea "Das System hat ohne Fehler gestartet. Beim Starten eines neuen Workflows kommt"
type textarea "x"
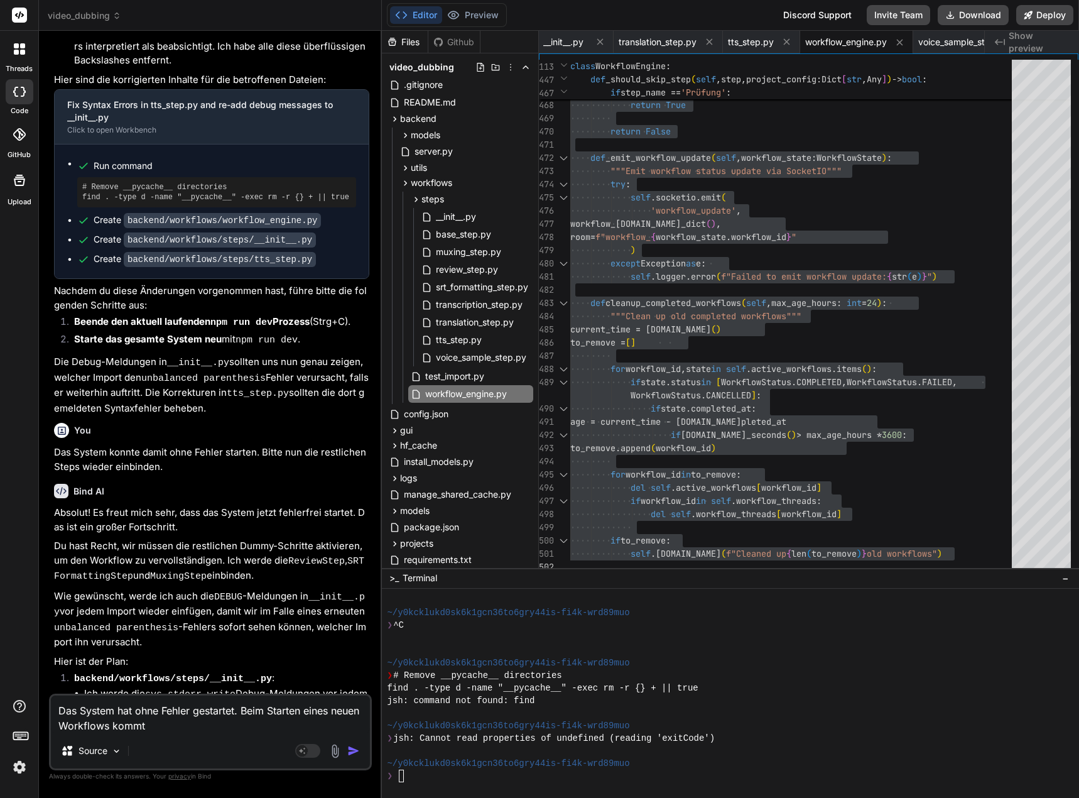
type textarea "Das System hat ohne Fehler gestartet. Beim Starten eines neuen Workflows kommt a"
type textarea "x"
type textarea "Das System hat ohne Fehler gestartet. Beim Starten eines neuen Workflows kommt …"
type textarea "x"
type textarea "Das System hat ohne Fehler gestartet. Beim Starten eines neuen Workflows kommt …"
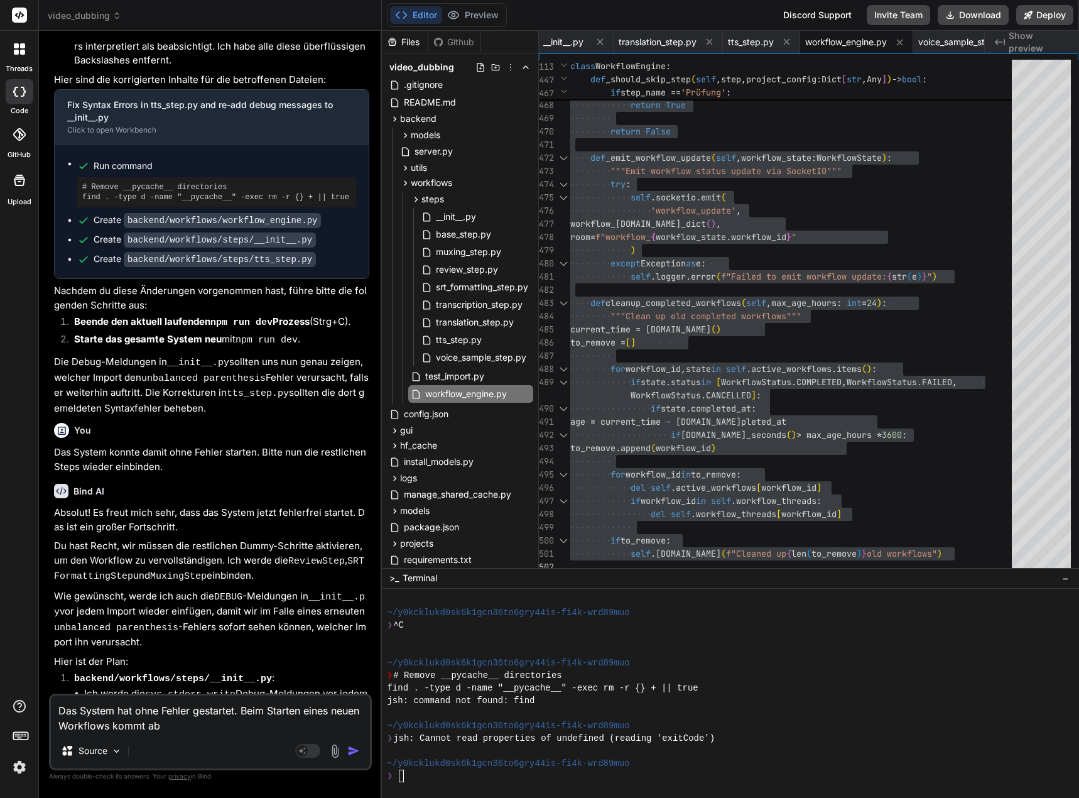
type textarea "x"
type textarea "Das System hat ohne Fehler gestartet. Beim Starten eines neuen Workflows kommt …"
type textarea "x"
type textarea "Das System hat ohne Fehler gestartet. Beim Starten eines neuen Workflows kommt …"
type textarea "x"
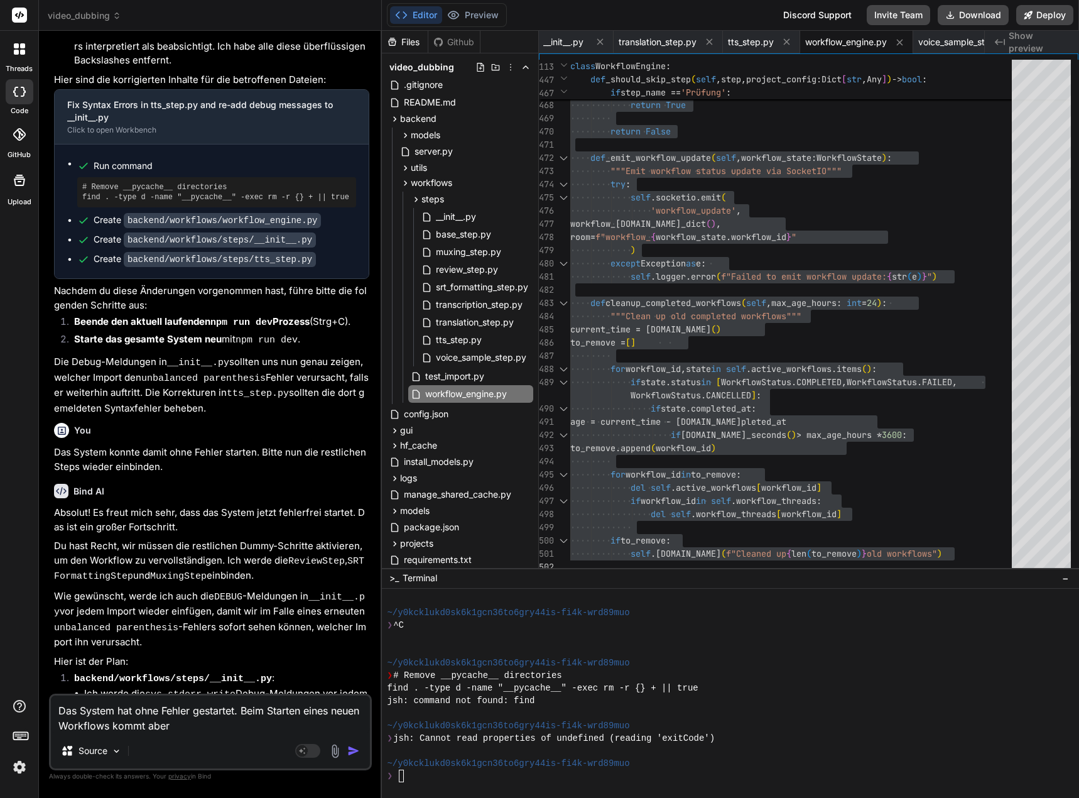
type textarea "Das System hat ohne Fehler gestartet. Beim Starten eines neuen Workflows kommt …"
type textarea "x"
type textarea "Das System hat ohne Fehler gestartet. Beim Starten eines neuen Workflows kommt …"
type textarea "x"
type textarea "Das System hat ohne Fehler gestartet. Beim Starten eines neuen Workflows kommt …"
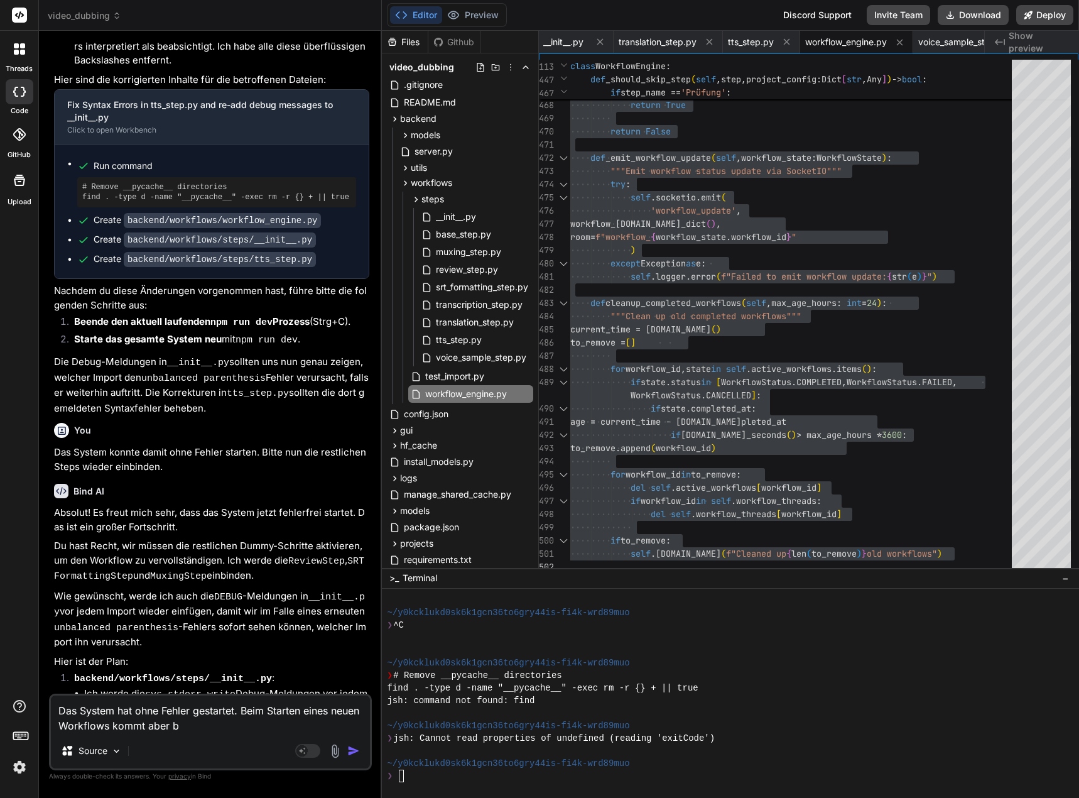
type textarea "x"
type textarea "Das System hat ohne Fehler gestartet. Beim Starten eines neuen Workflows kommt …"
type textarea "x"
type textarea "Das System hat ohne Fehler gestartet. Beim Starten eines neuen Workflows kommt …"
type textarea "x"
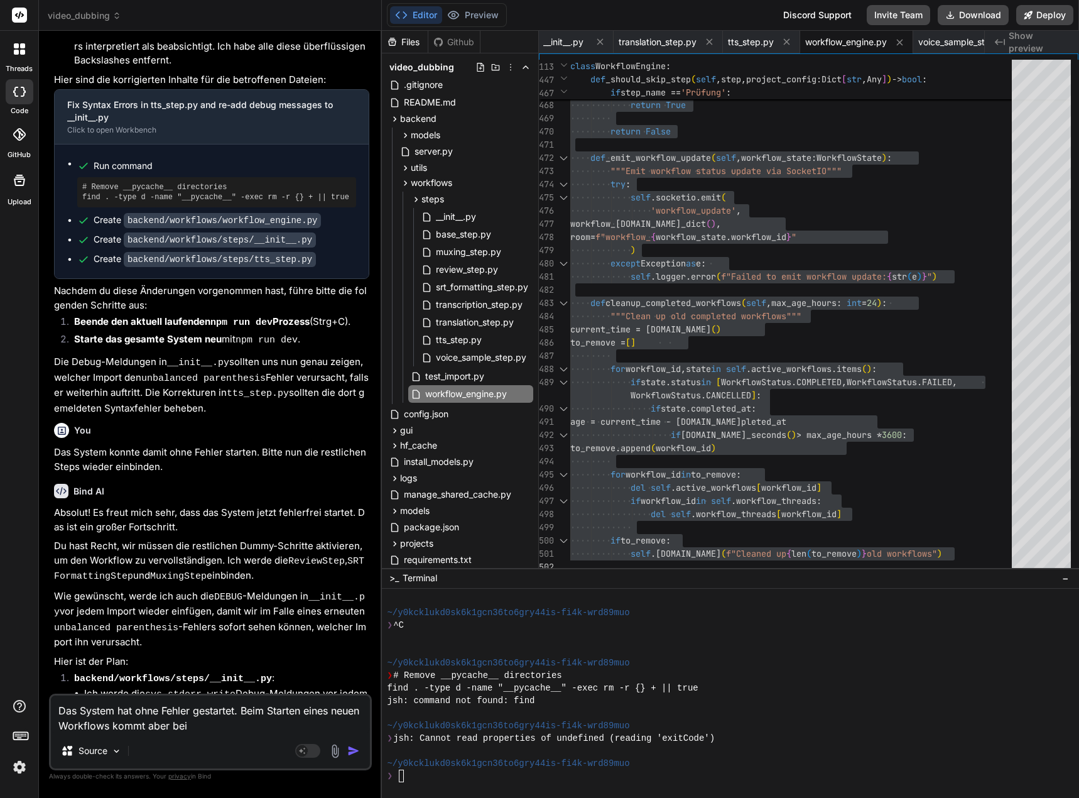
type textarea "Das System hat ohne Fehler gestartet. Beim Starten eines neuen Workflows kommt …"
type textarea "x"
click at [73, 728] on textarea "Das System hat ohne Fehler gestartet. Beim Starten eines neuen Workflows kommt …" at bounding box center [210, 706] width 319 height 53
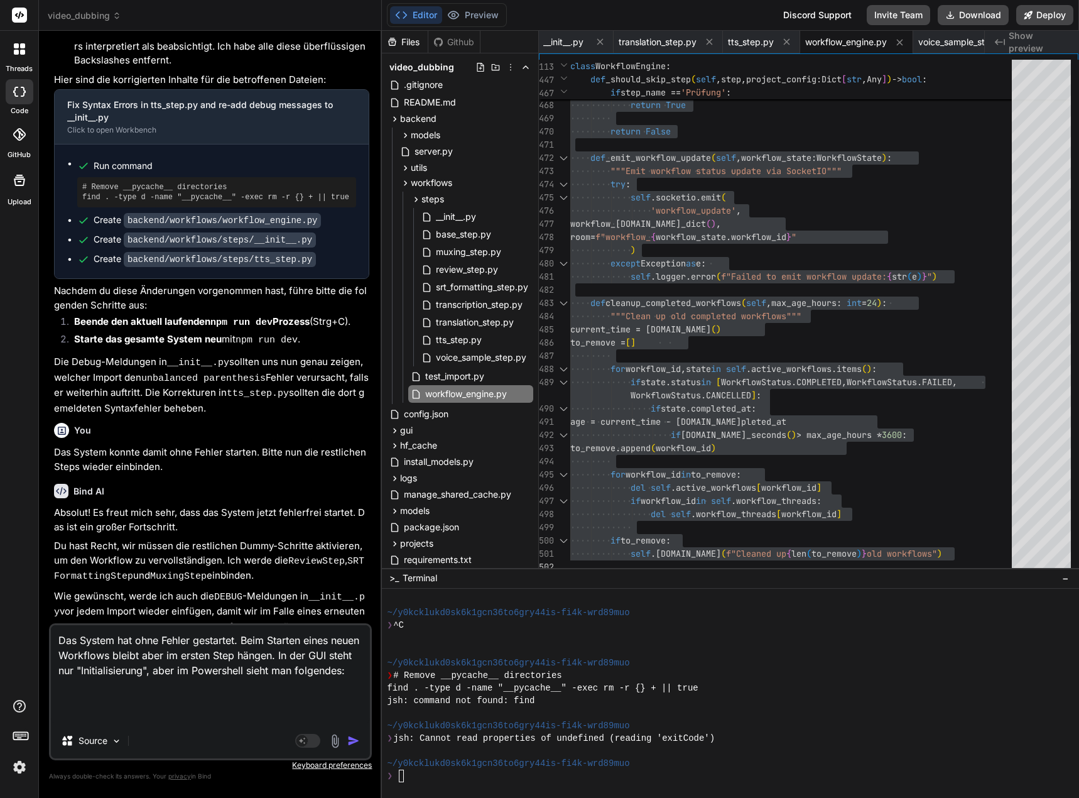
click at [82, 704] on textarea "Das System hat ohne Fehler gestartet. Beim Starten eines neuen Workflows bleibt…" at bounding box center [210, 674] width 319 height 98
click at [71, 712] on textarea "Das System hat ohne Fehler gestartet. Beim Starten eines neuen Workflows bleibt…" at bounding box center [210, 674] width 319 height 98
click at [58, 714] on textarea "Das System hat ohne Fehler gestartet. Beim Starten eines neuen Workflows bleibt…" at bounding box center [210, 674] width 319 height 98
paste textarea "[0] [DATE] 14:57:42,055 - backend.workflows.workflow_engine - INFO - Starting a…"
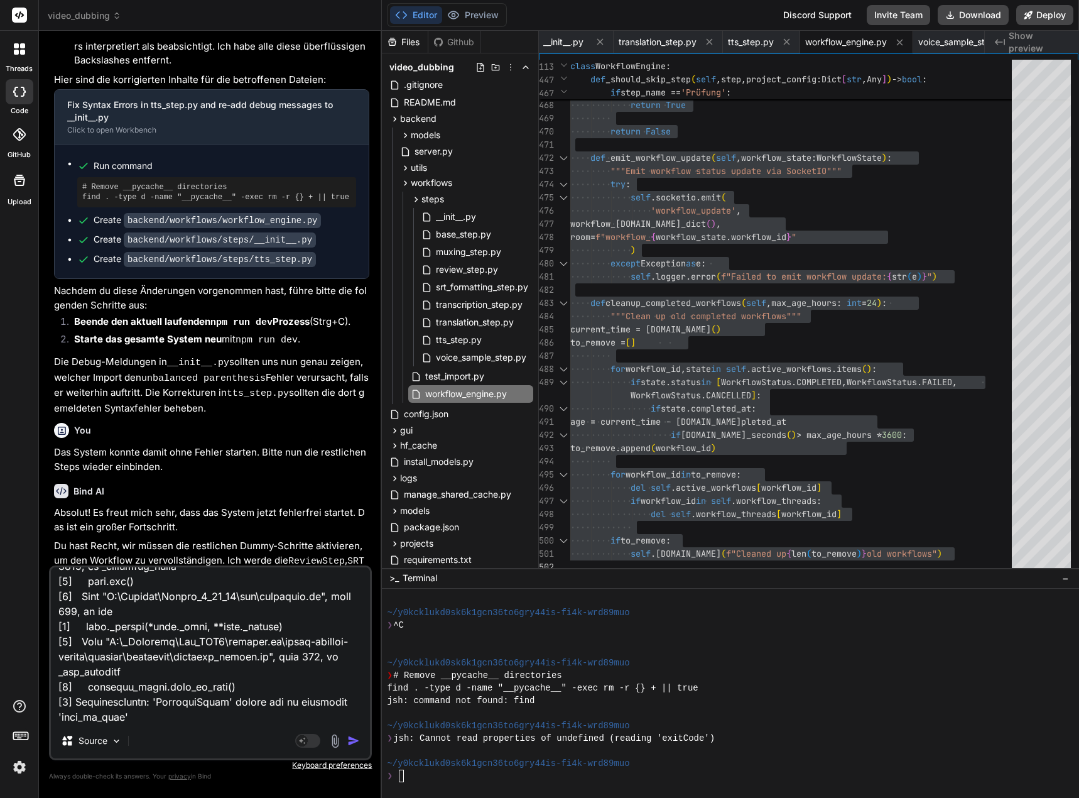
click at [349, 743] on img "button" at bounding box center [353, 740] width 13 height 13
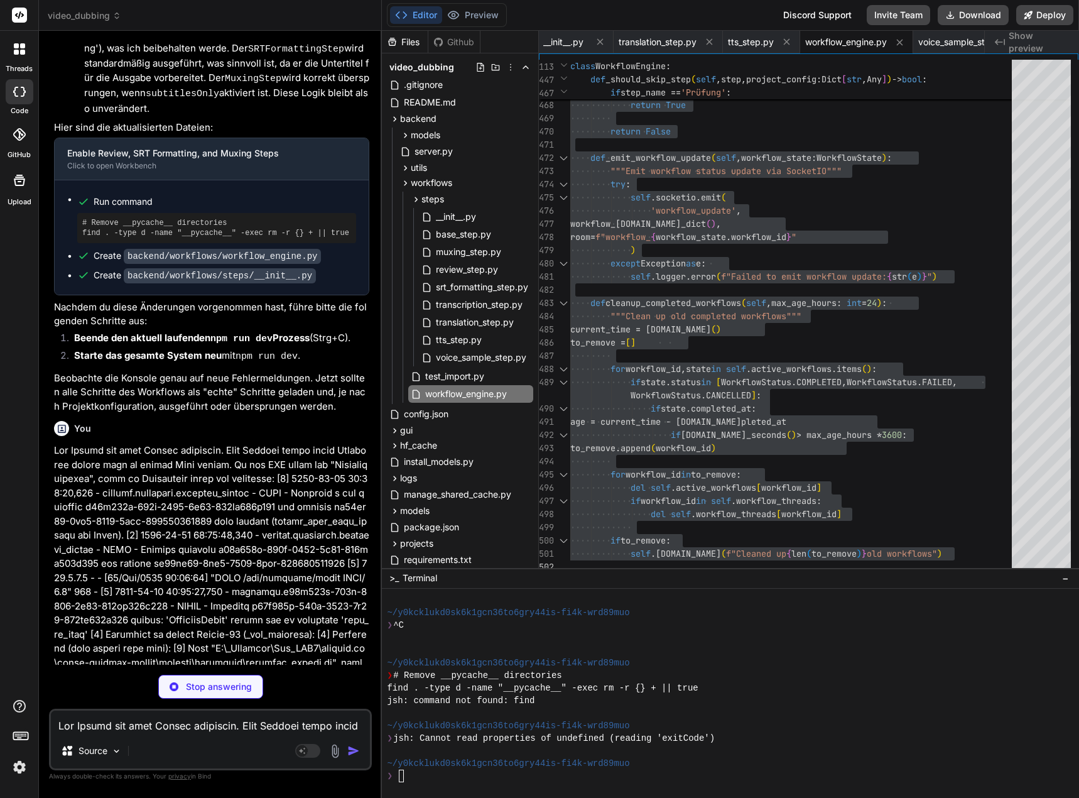
scroll to position [19368, 0]
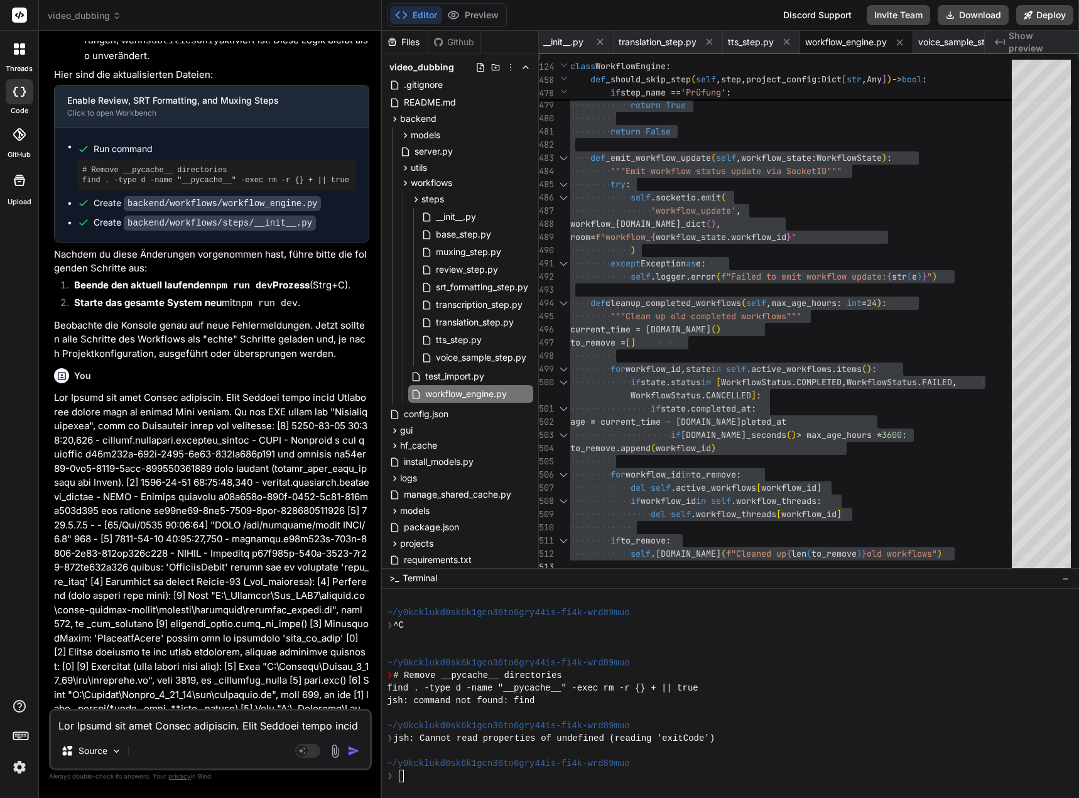
scroll to position [19459, 0]
